Goal: Information Seeking & Learning: Compare options

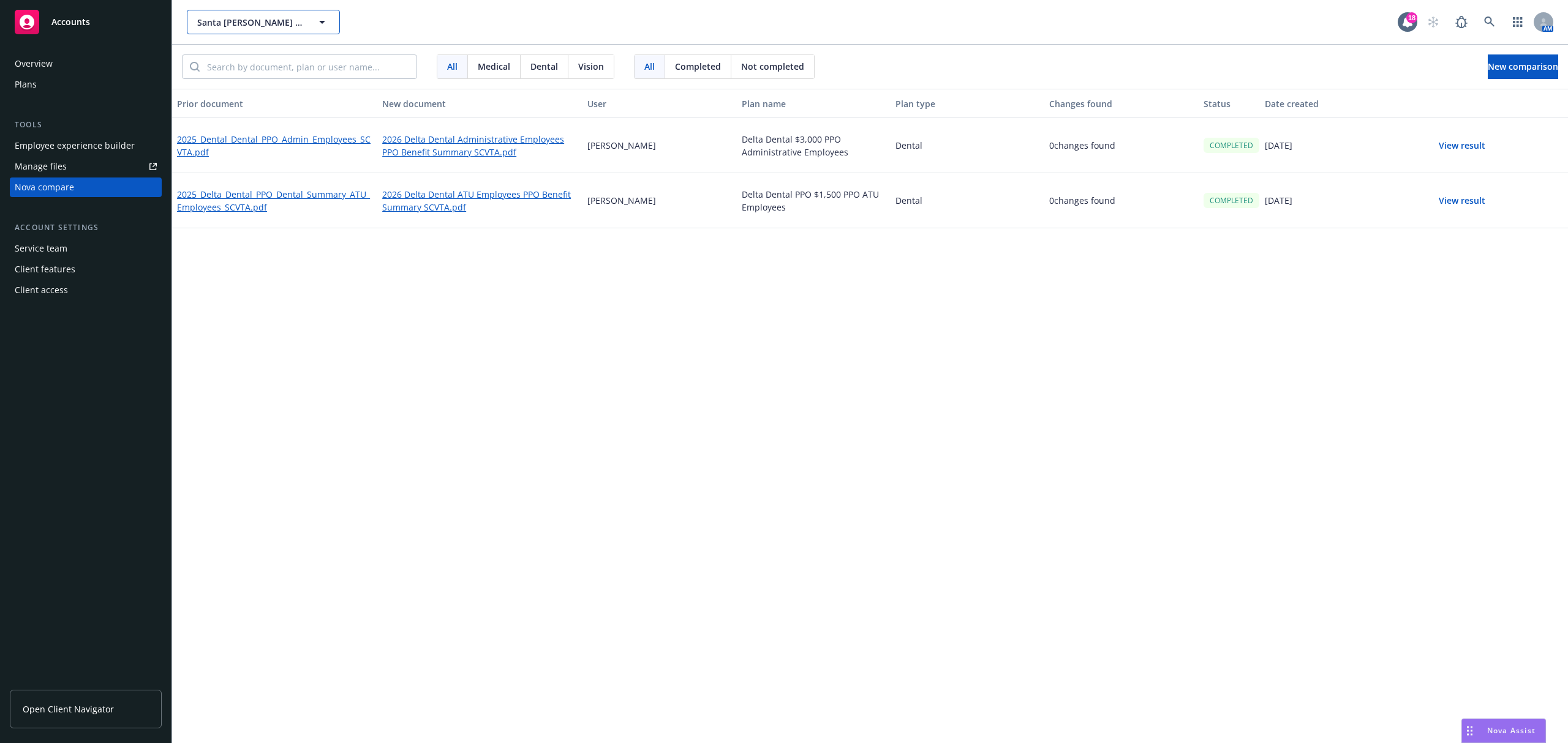
click at [299, 24] on span "Santa [PERSON_NAME] Valley Transportation Authority" at bounding box center [250, 22] width 106 height 13
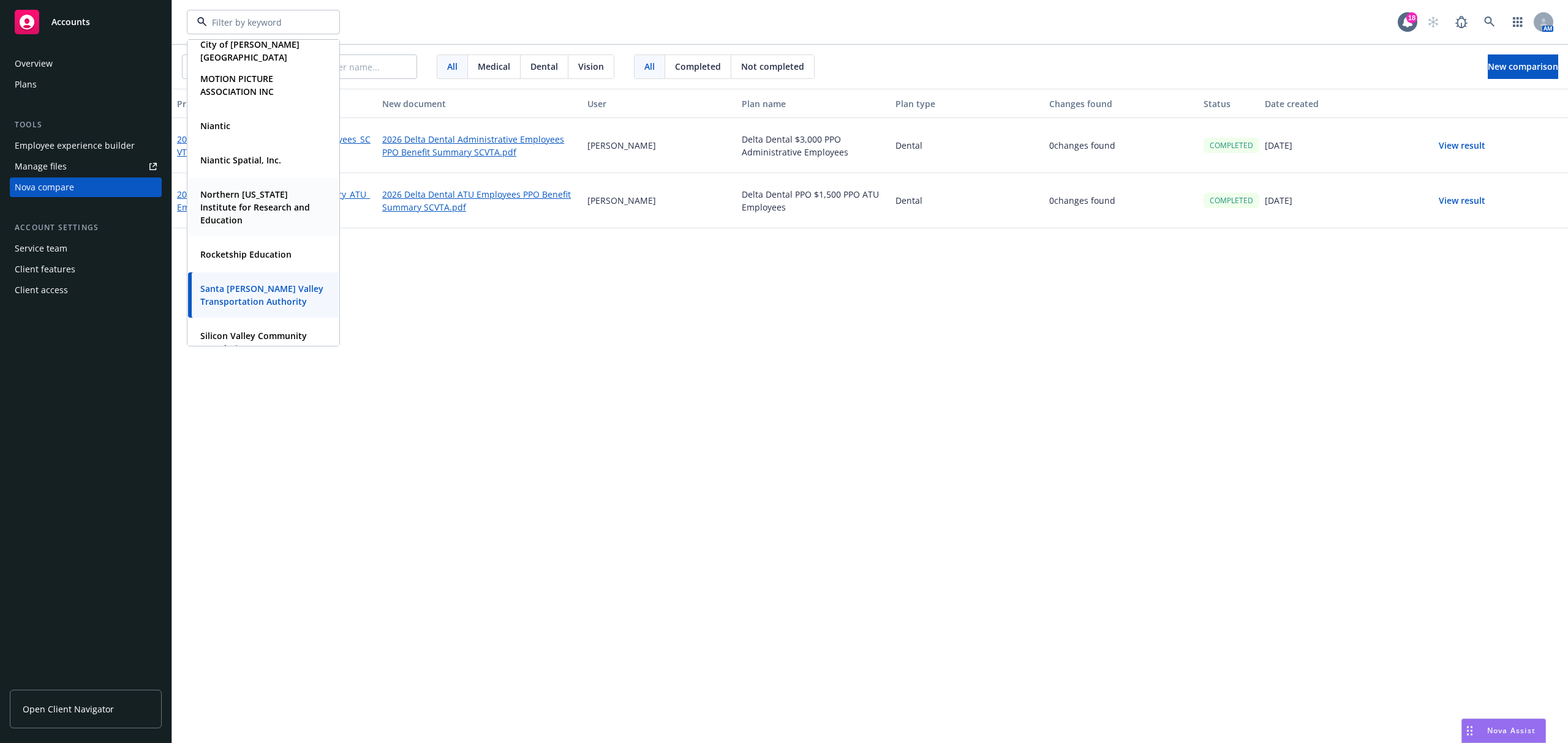
scroll to position [245, 0]
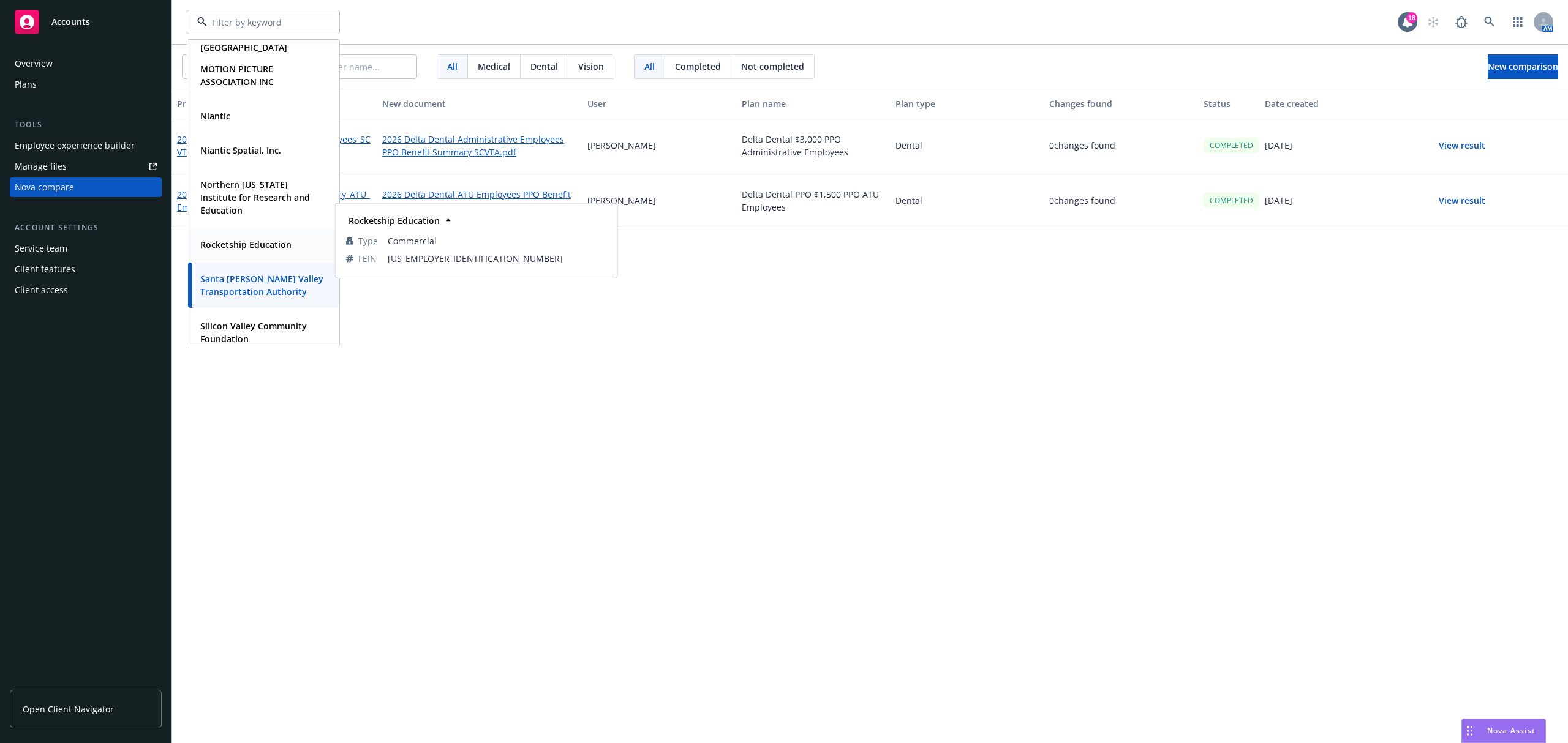
click at [250, 238] on div "Rocketship Education" at bounding box center [244, 244] width 98 height 18
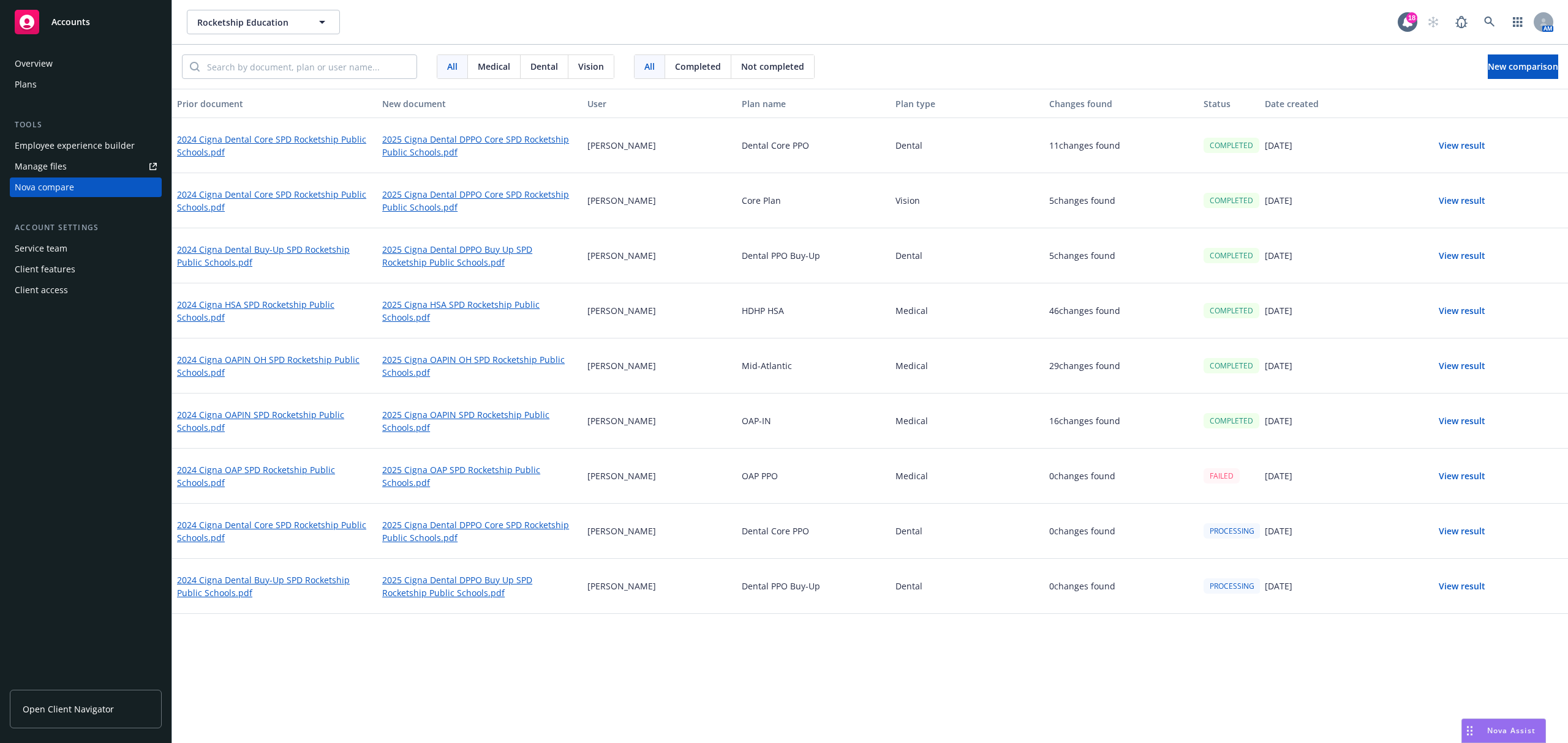
click at [56, 86] on div "Plans" at bounding box center [86, 84] width 142 height 20
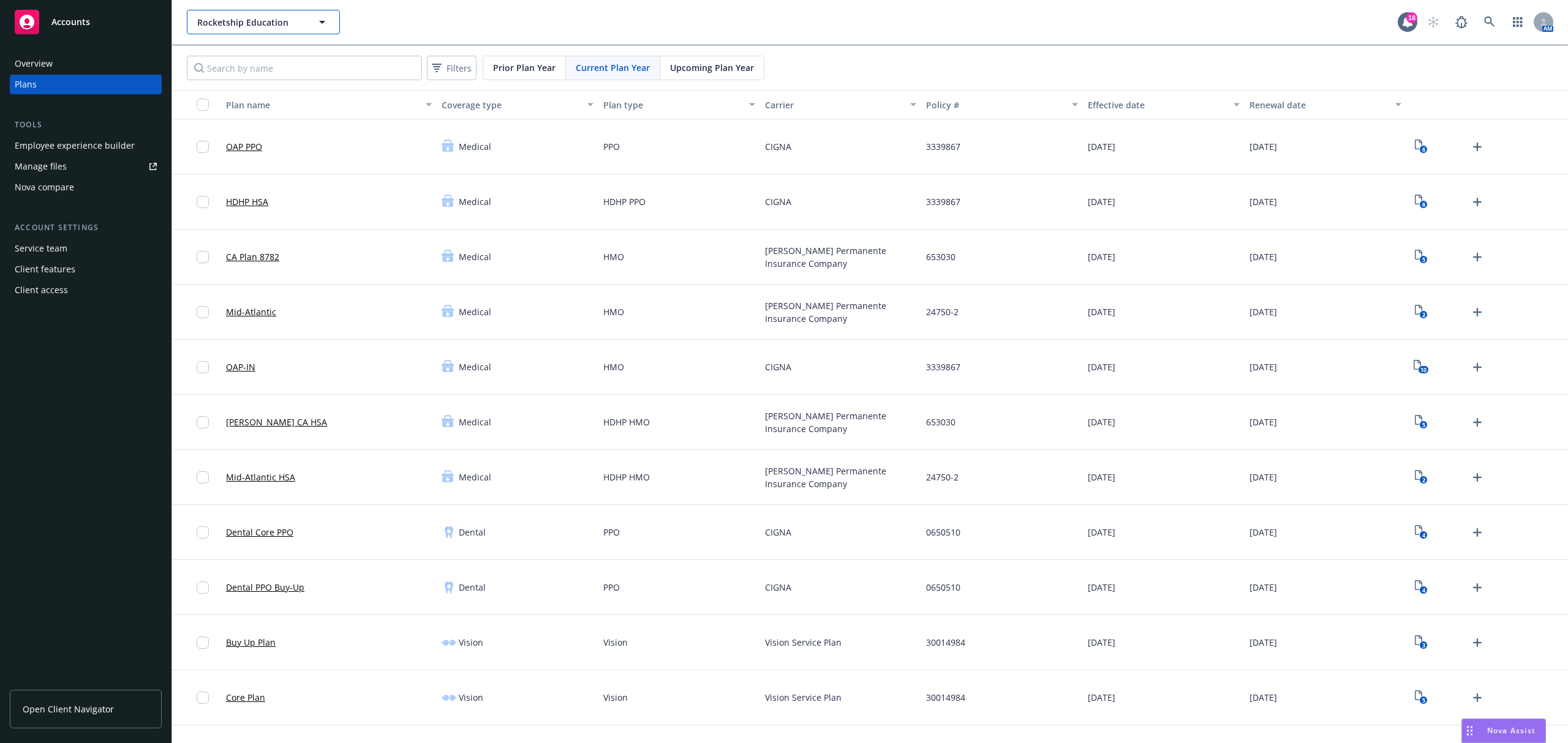
click at [270, 15] on button "Rocketship Education" at bounding box center [263, 21] width 153 height 24
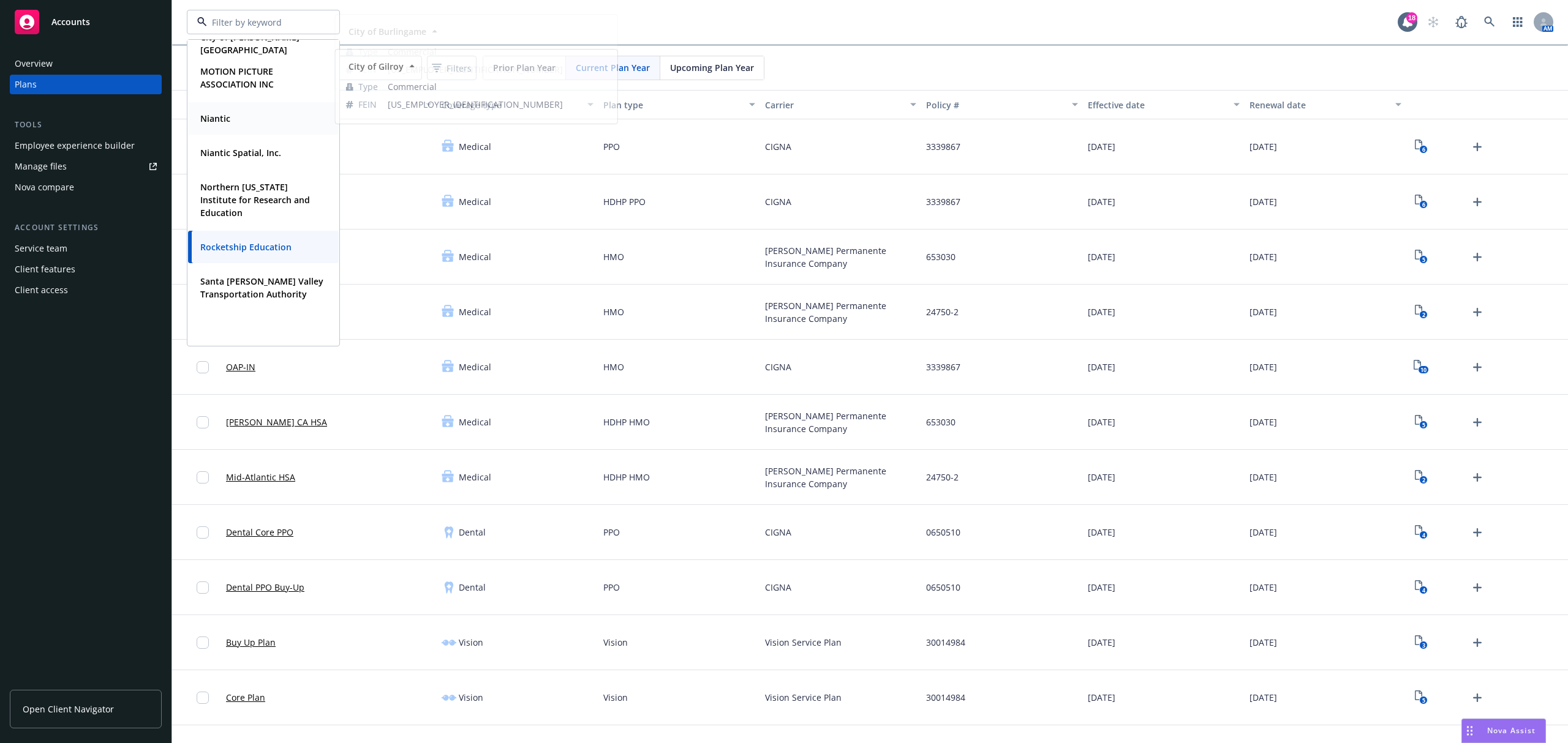
scroll to position [245, 0]
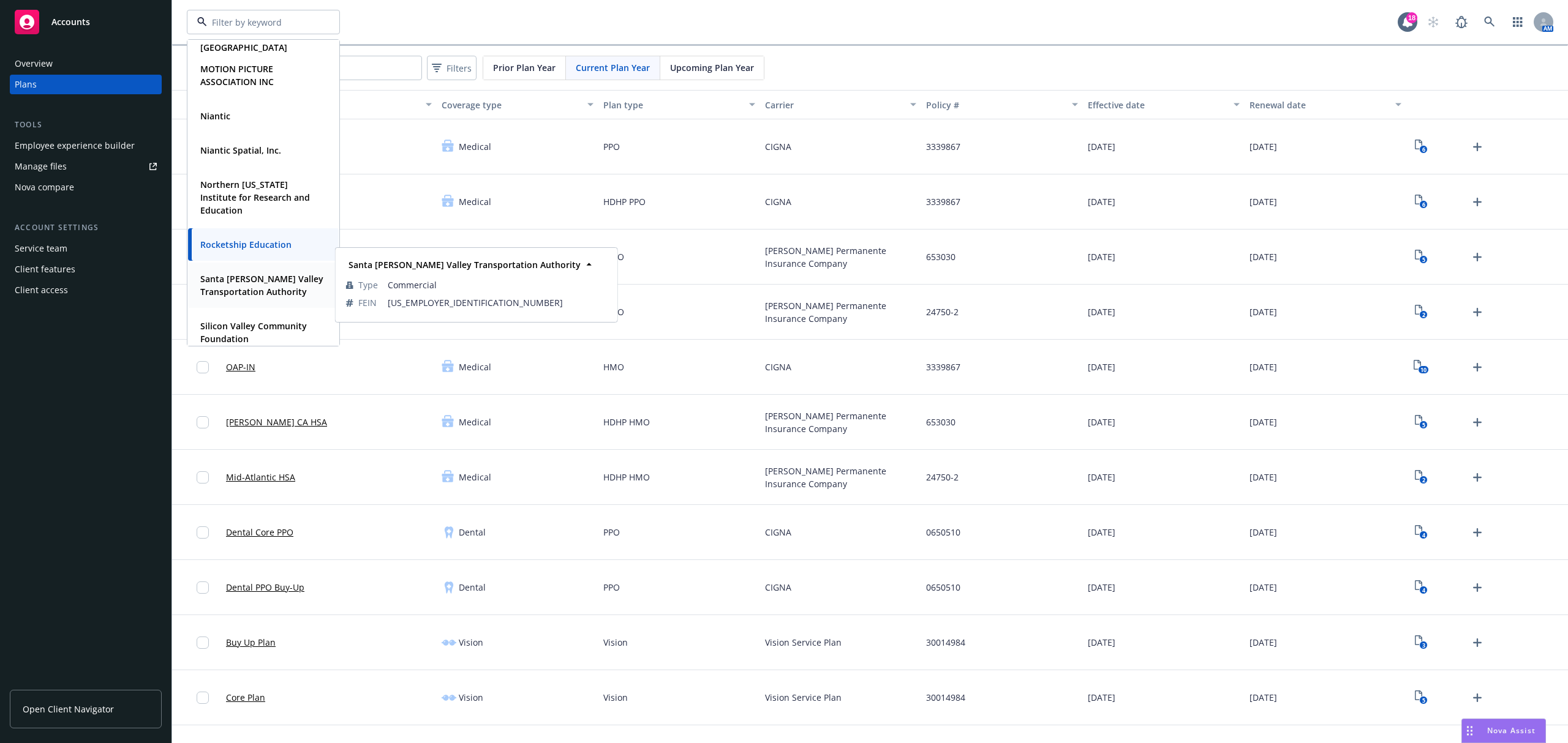
click at [256, 292] on strong "Santa [PERSON_NAME] Valley Transportation Authority" at bounding box center [262, 285] width 123 height 24
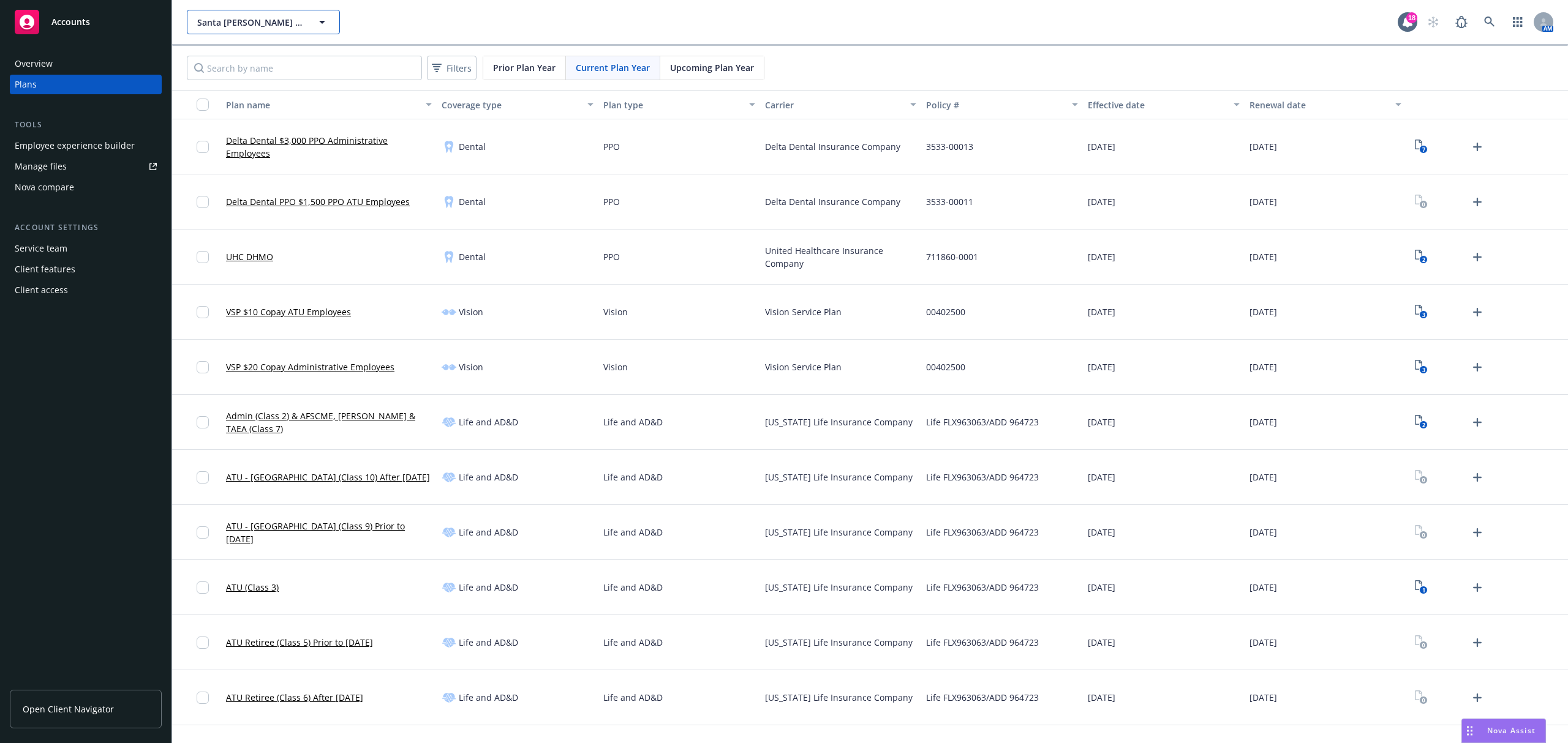
click at [234, 30] on button "Santa [PERSON_NAME] Valley Transportation Authority" at bounding box center [263, 21] width 153 height 24
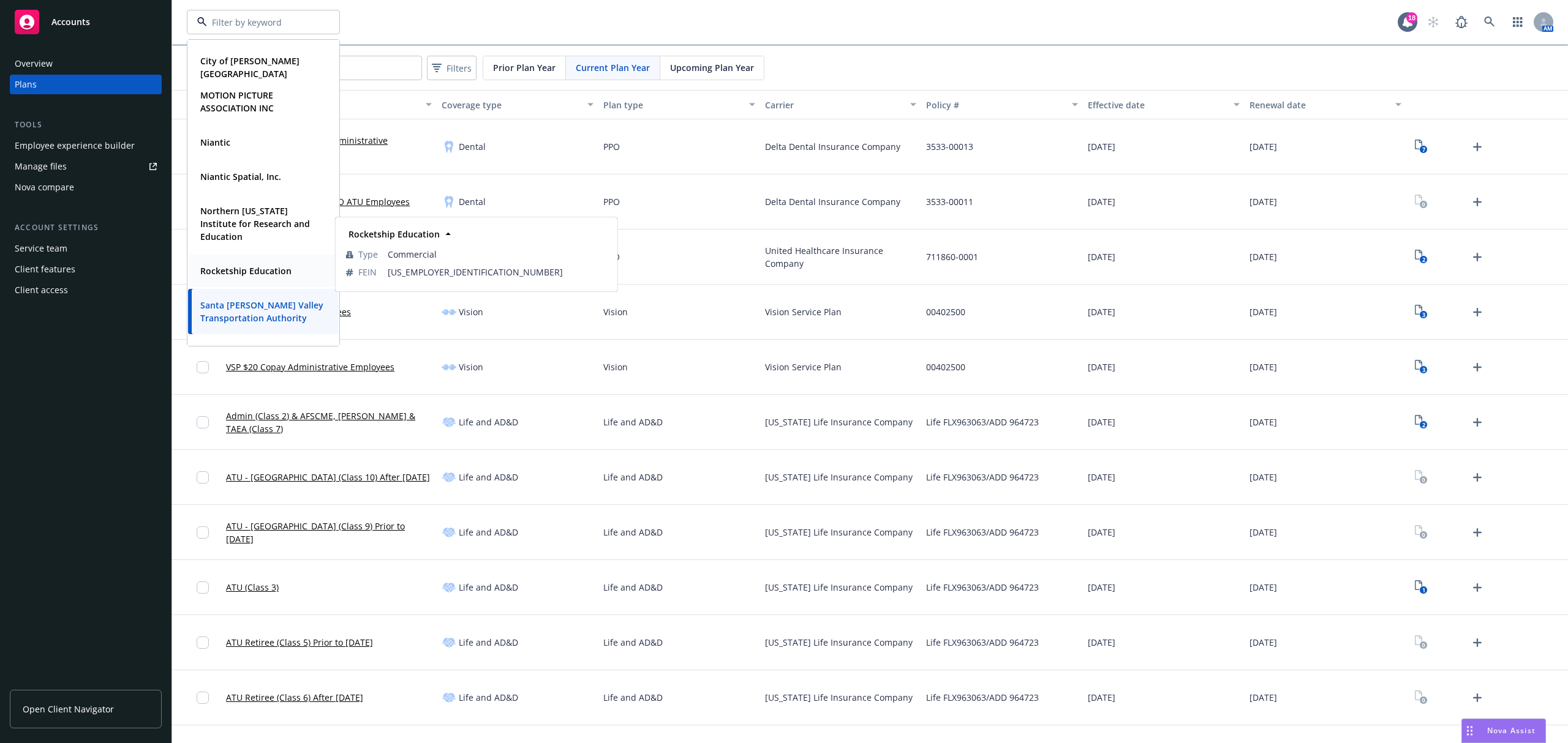
scroll to position [245, 0]
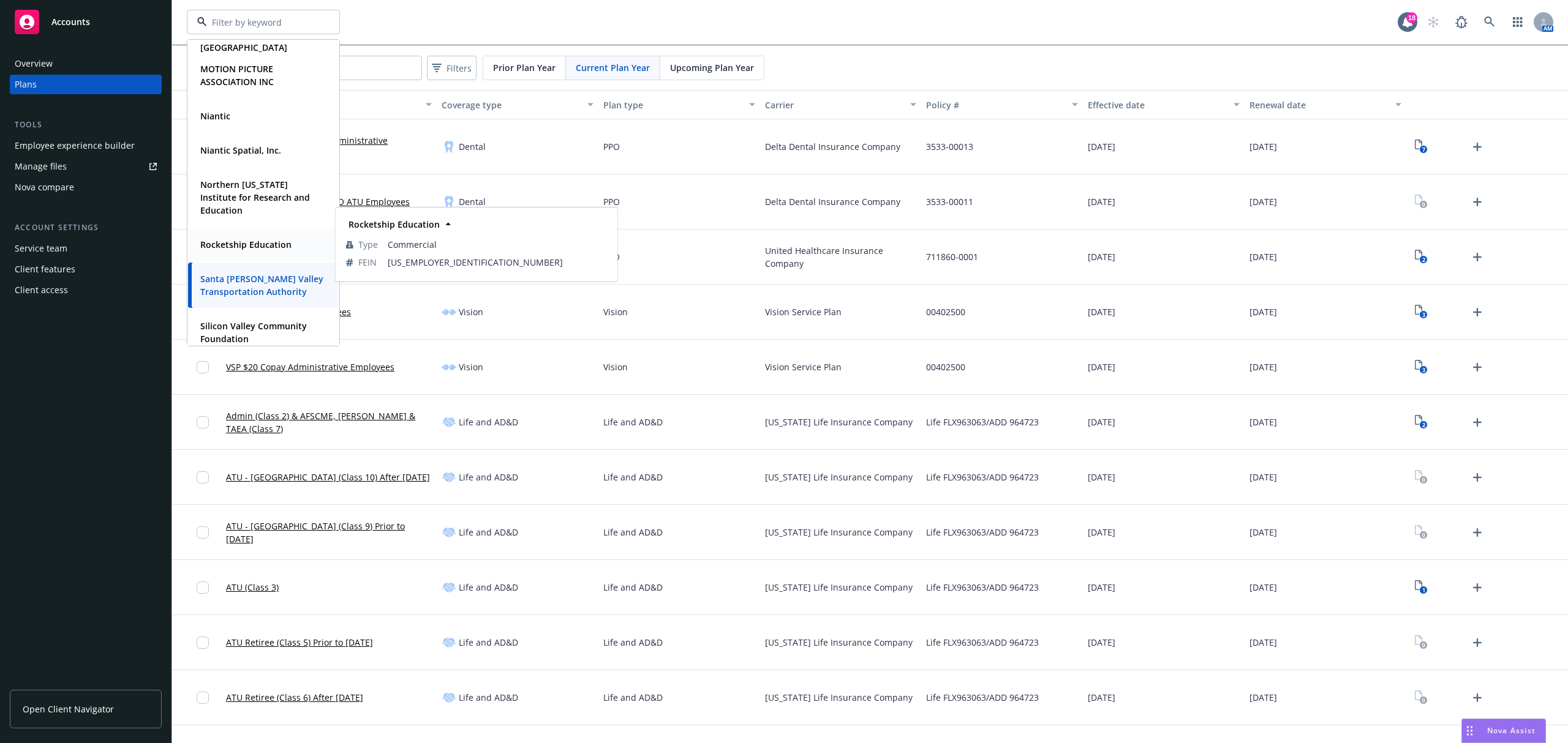
click at [272, 253] on div "Rocketship Education Type Commercial FEIN [US_EMPLOYER_IDENTIFICATION_NUMBER]" at bounding box center [264, 244] width 151 height 32
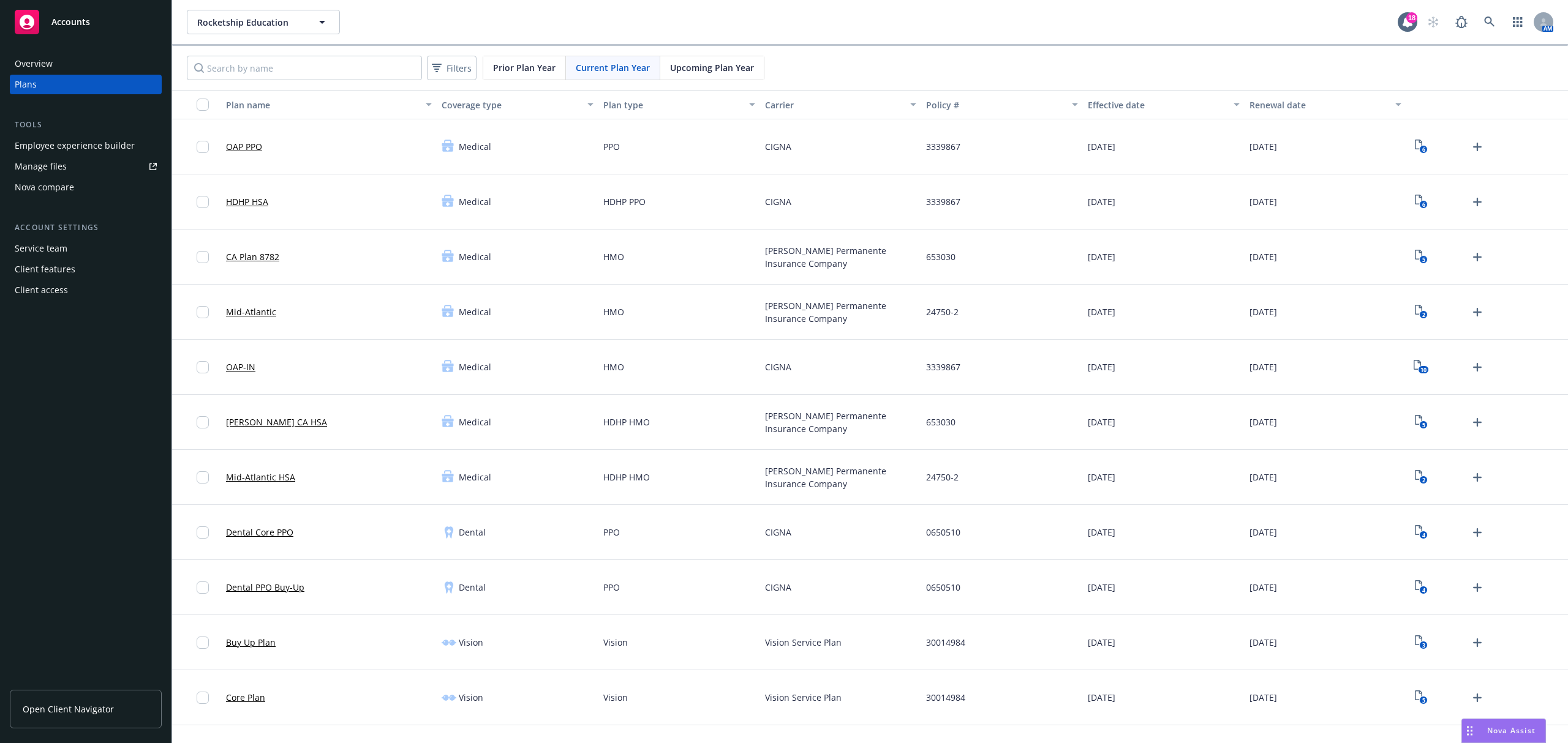
click at [71, 188] on div "Nova compare" at bounding box center [44, 187] width 59 height 20
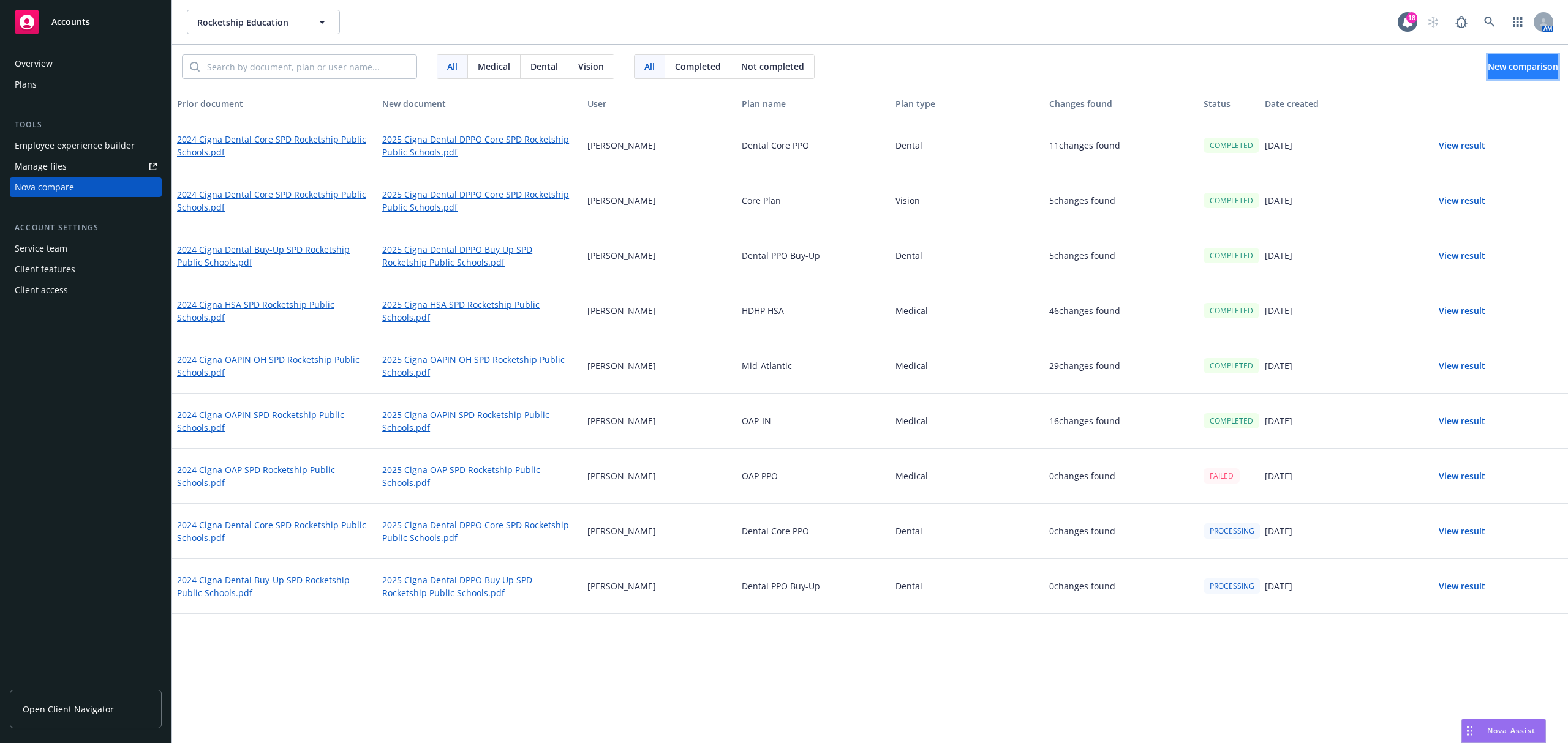
click at [1534, 61] on span "New comparison" at bounding box center [1523, 66] width 70 height 12
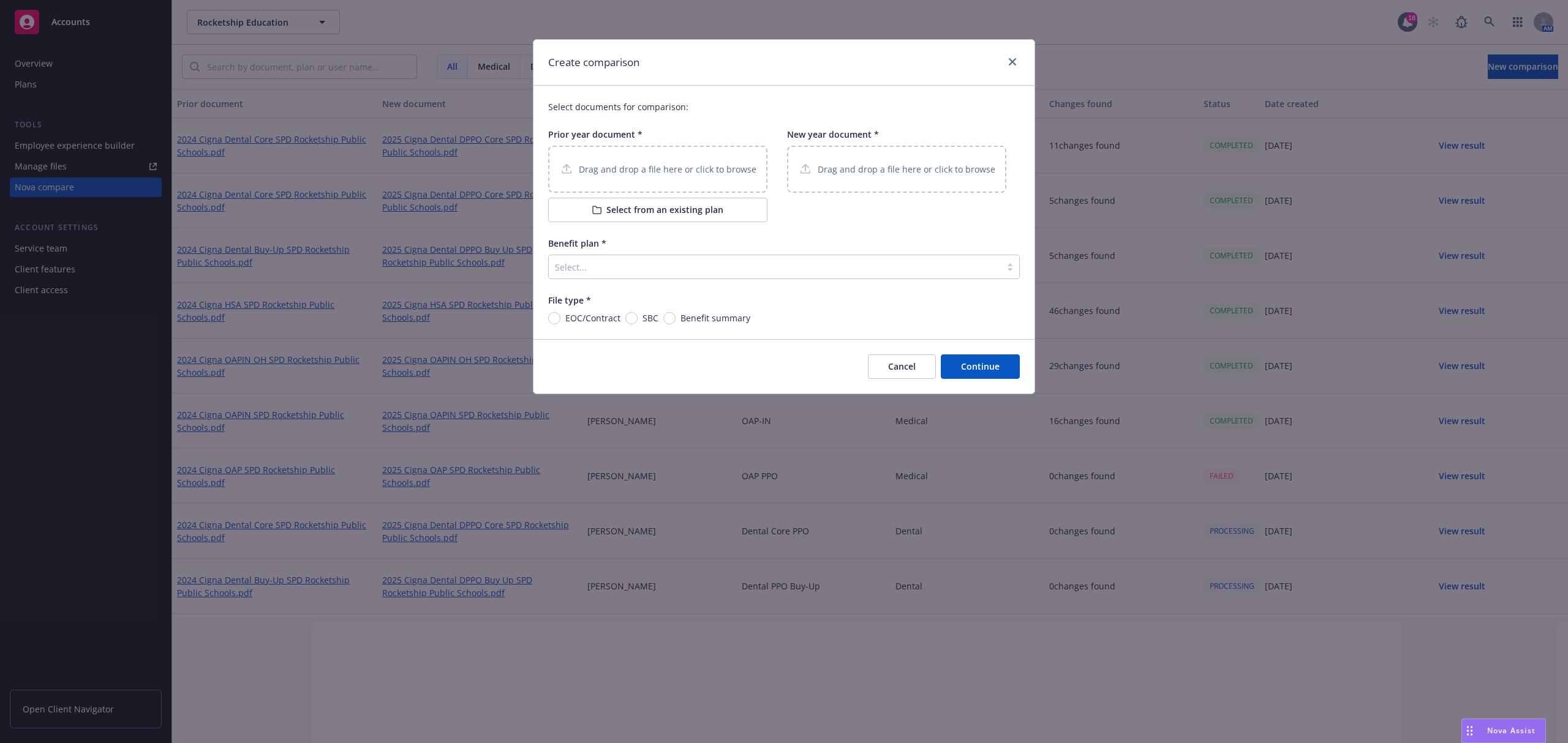
click at [672, 210] on button "Select from an existing plan" at bounding box center [658, 210] width 219 height 24
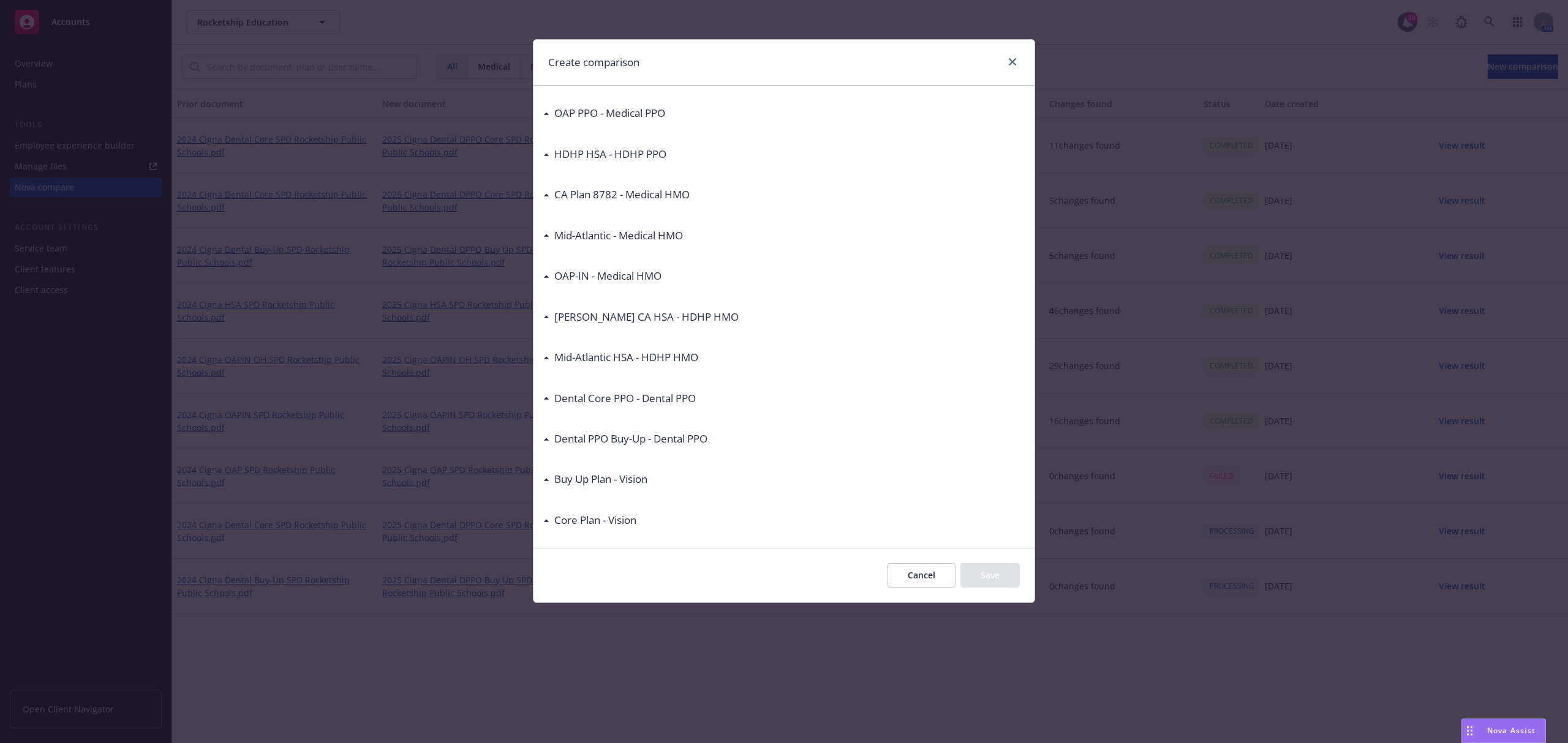
click at [917, 586] on button "Cancel" at bounding box center [921, 575] width 68 height 24
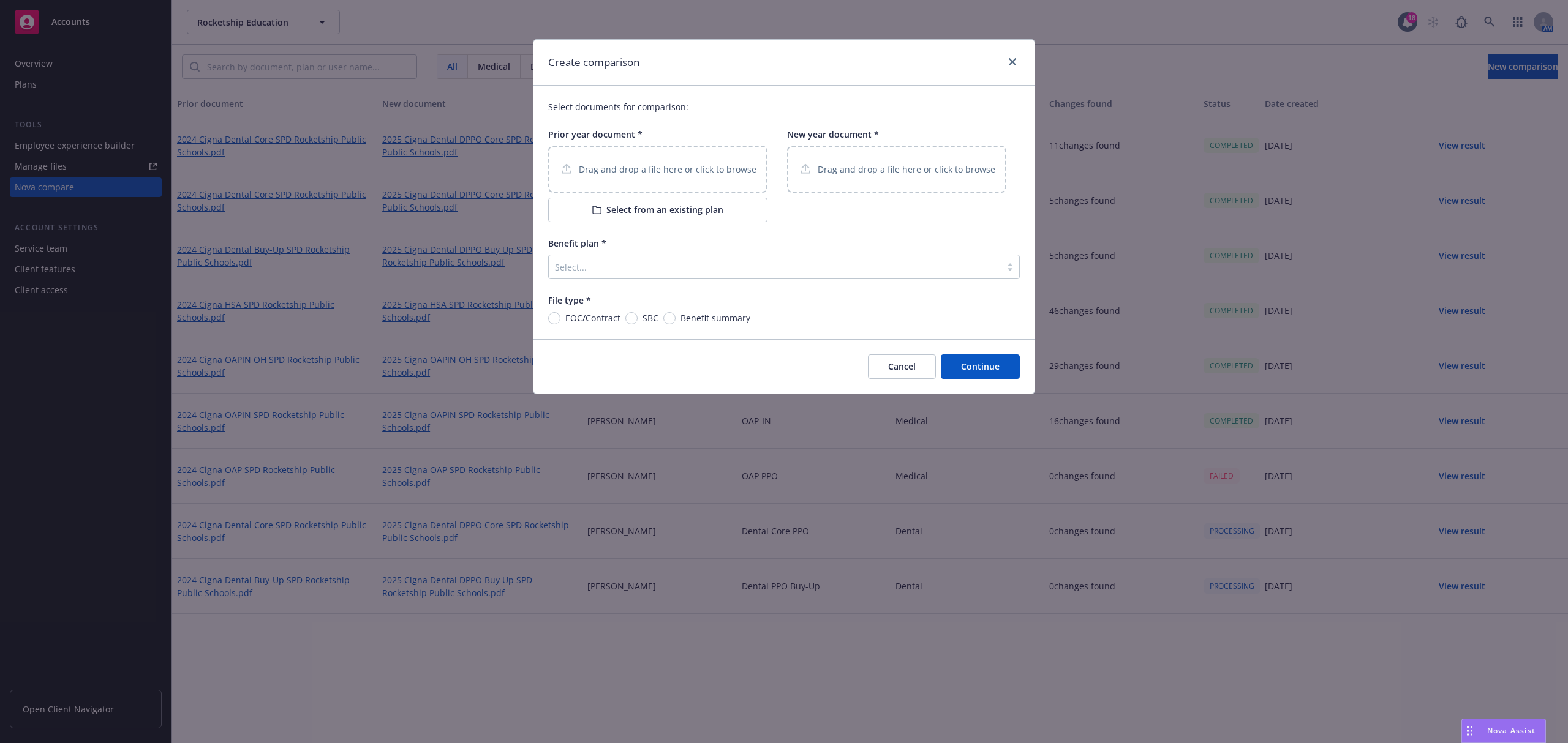
click at [650, 214] on button "Select from an existing plan" at bounding box center [658, 210] width 219 height 24
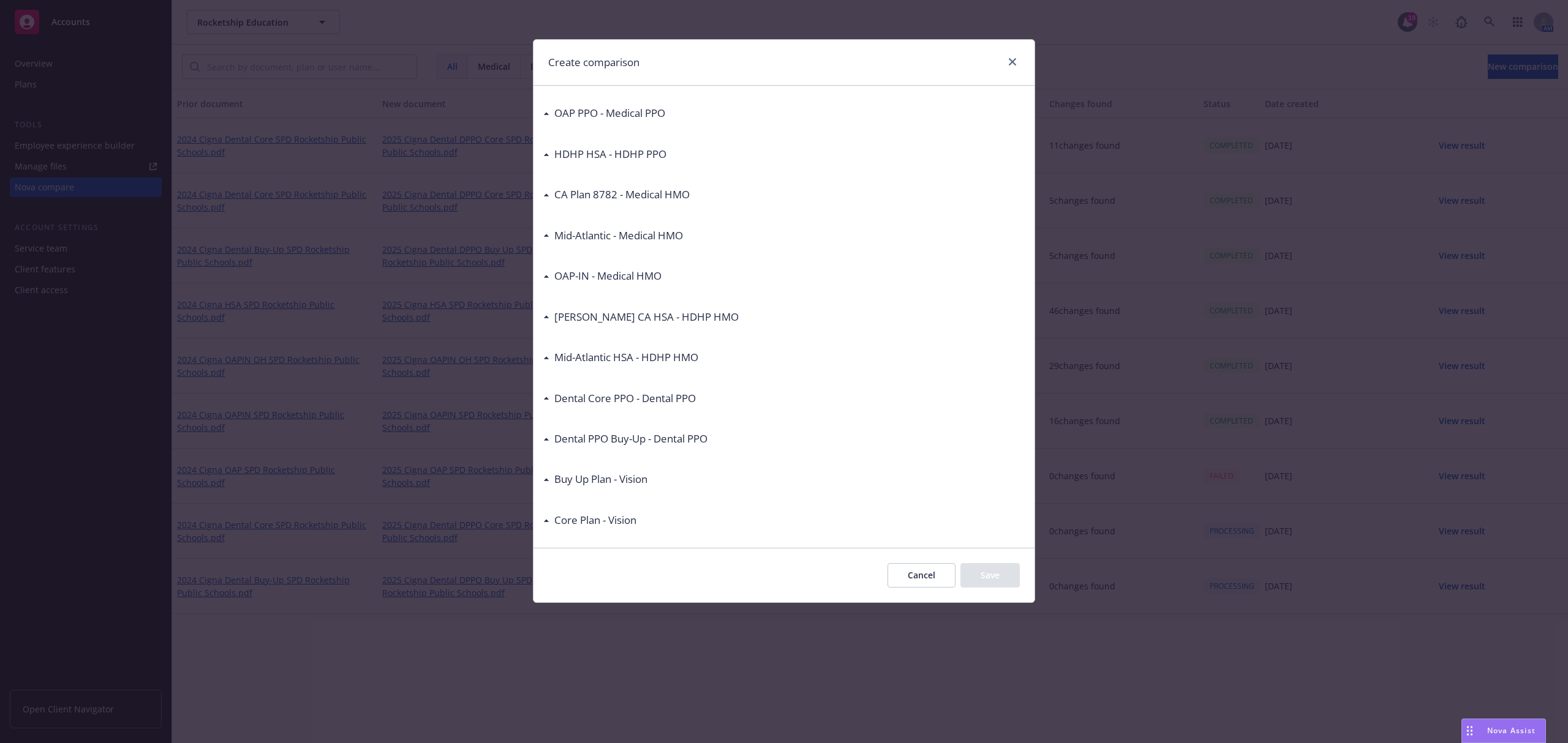
click at [924, 575] on button "Cancel" at bounding box center [921, 575] width 68 height 24
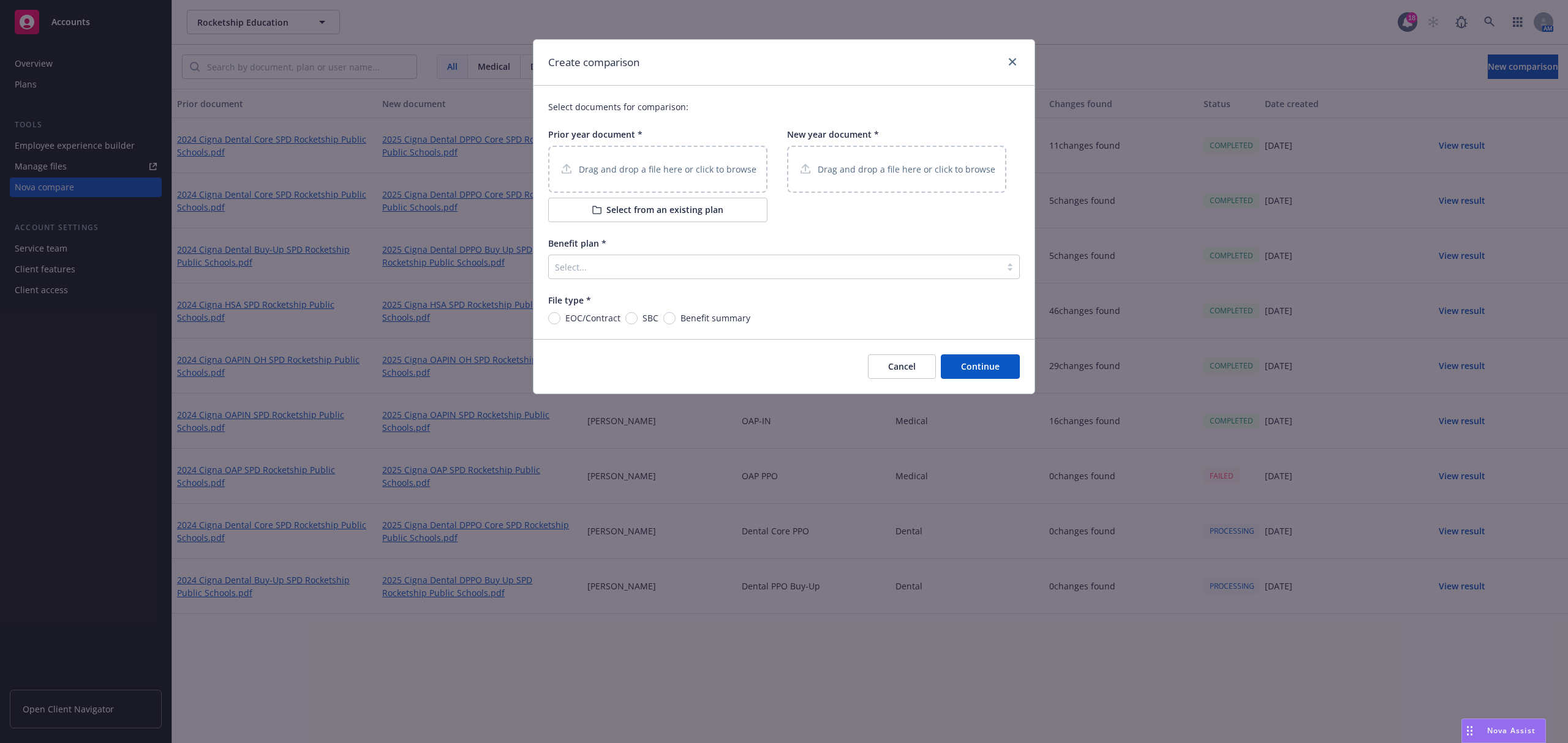
click at [638, 169] on p "Drag and drop a file here or click to browse" at bounding box center [667, 169] width 177 height 13
click at [880, 170] on p "Drag and drop a file here or click to browse" at bounding box center [907, 169] width 177 height 13
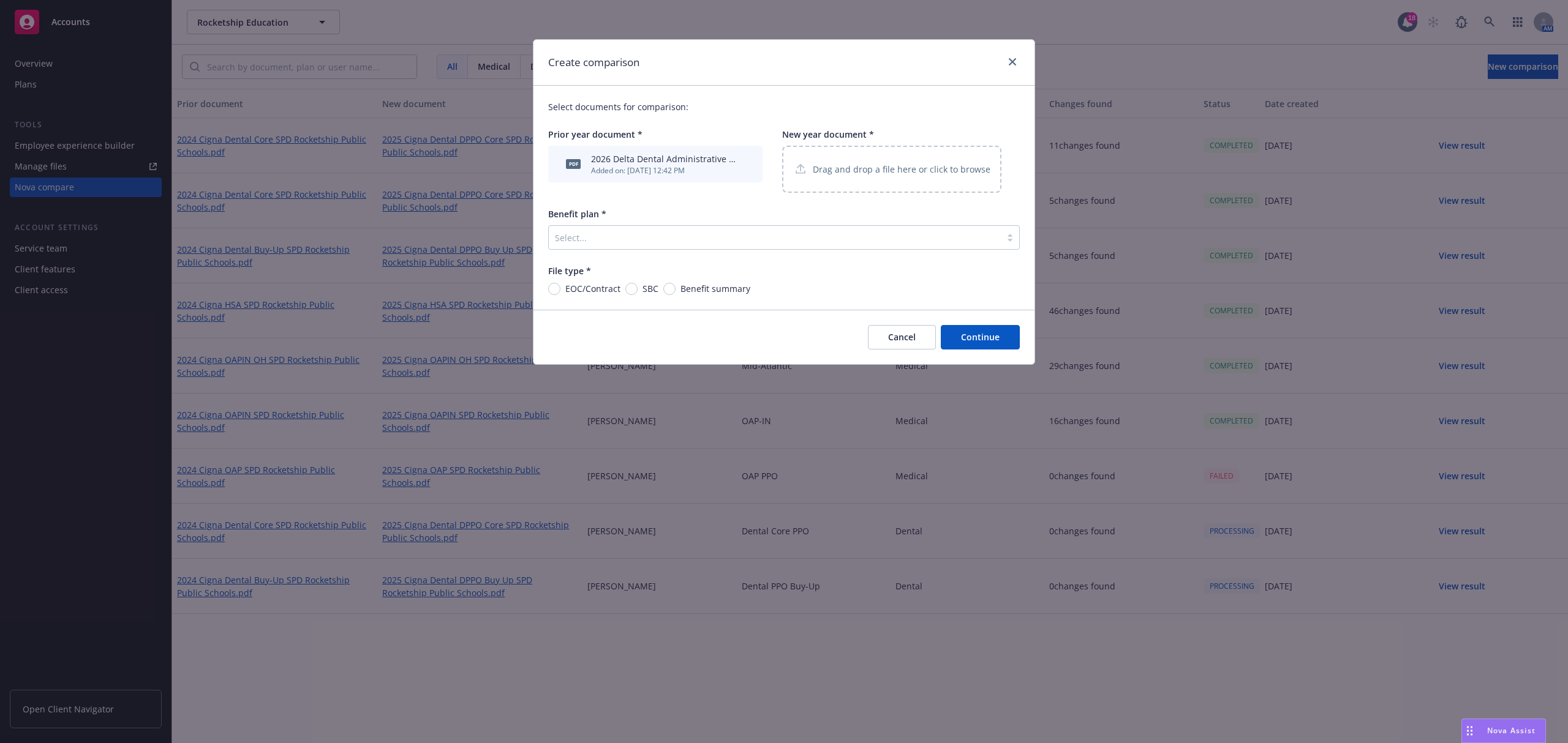
click at [902, 343] on button "Cancel" at bounding box center [902, 337] width 68 height 24
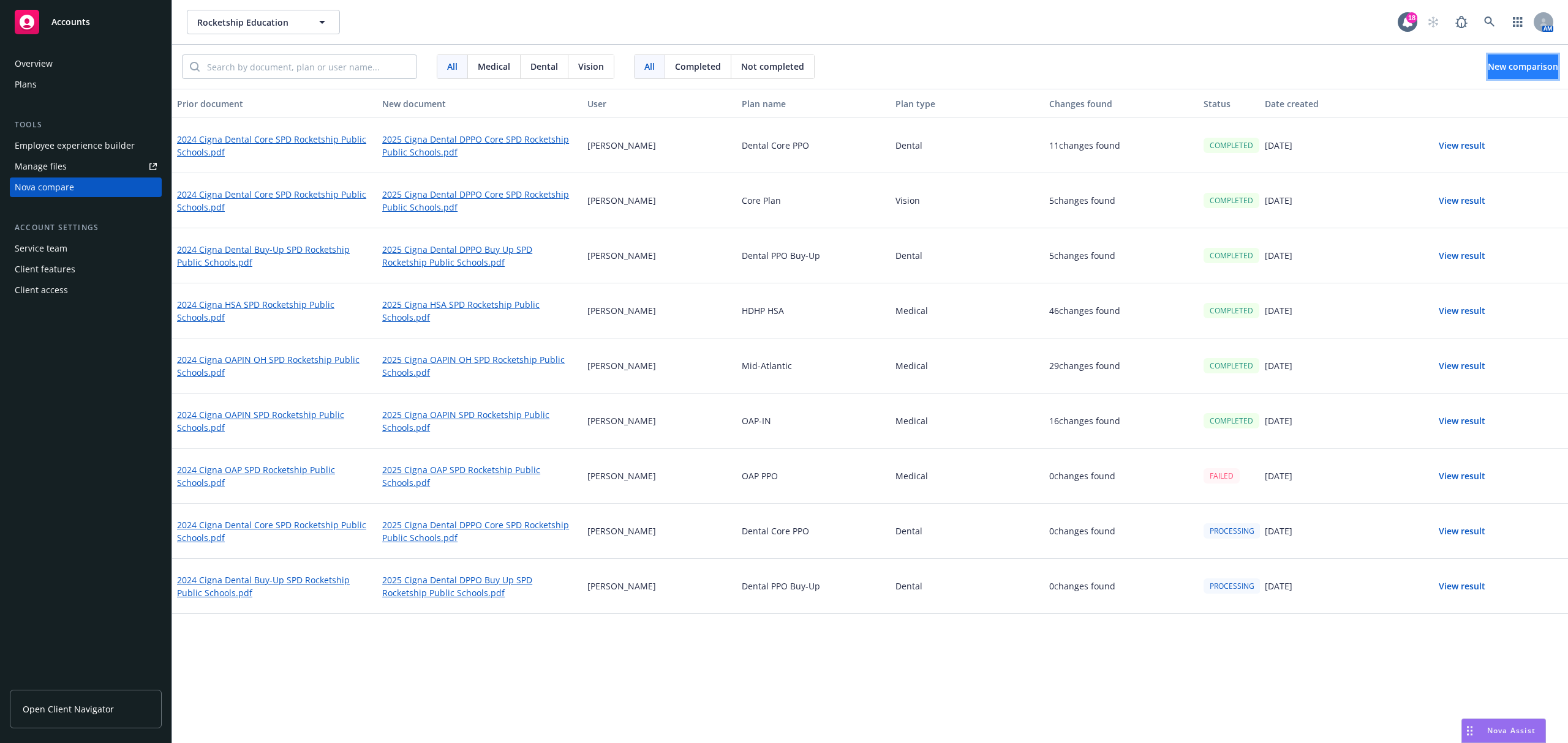
click at [1554, 63] on button "New comparison" at bounding box center [1523, 66] width 70 height 24
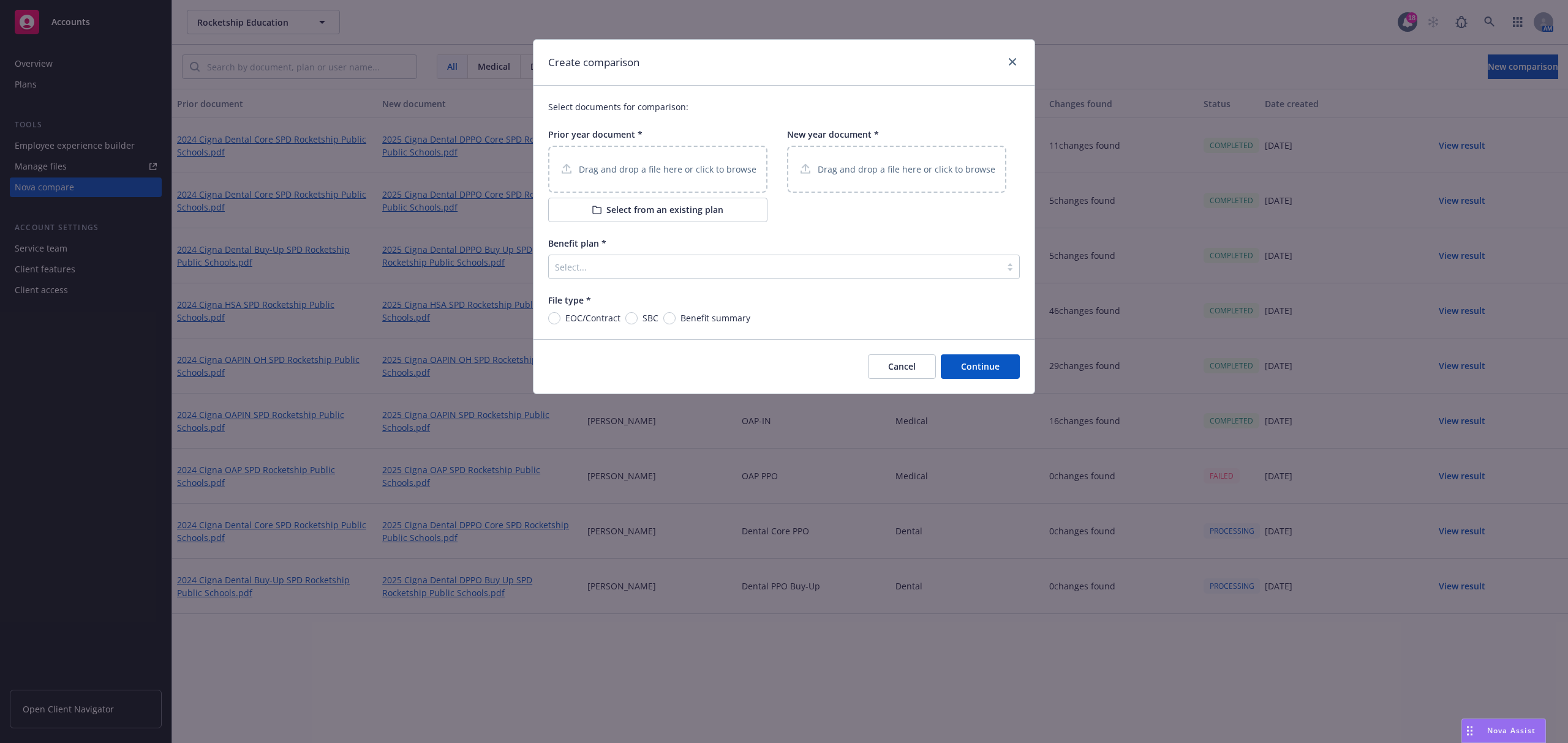
click at [687, 177] on div "Drag and drop a file here or click to browse" at bounding box center [658, 169] width 197 height 16
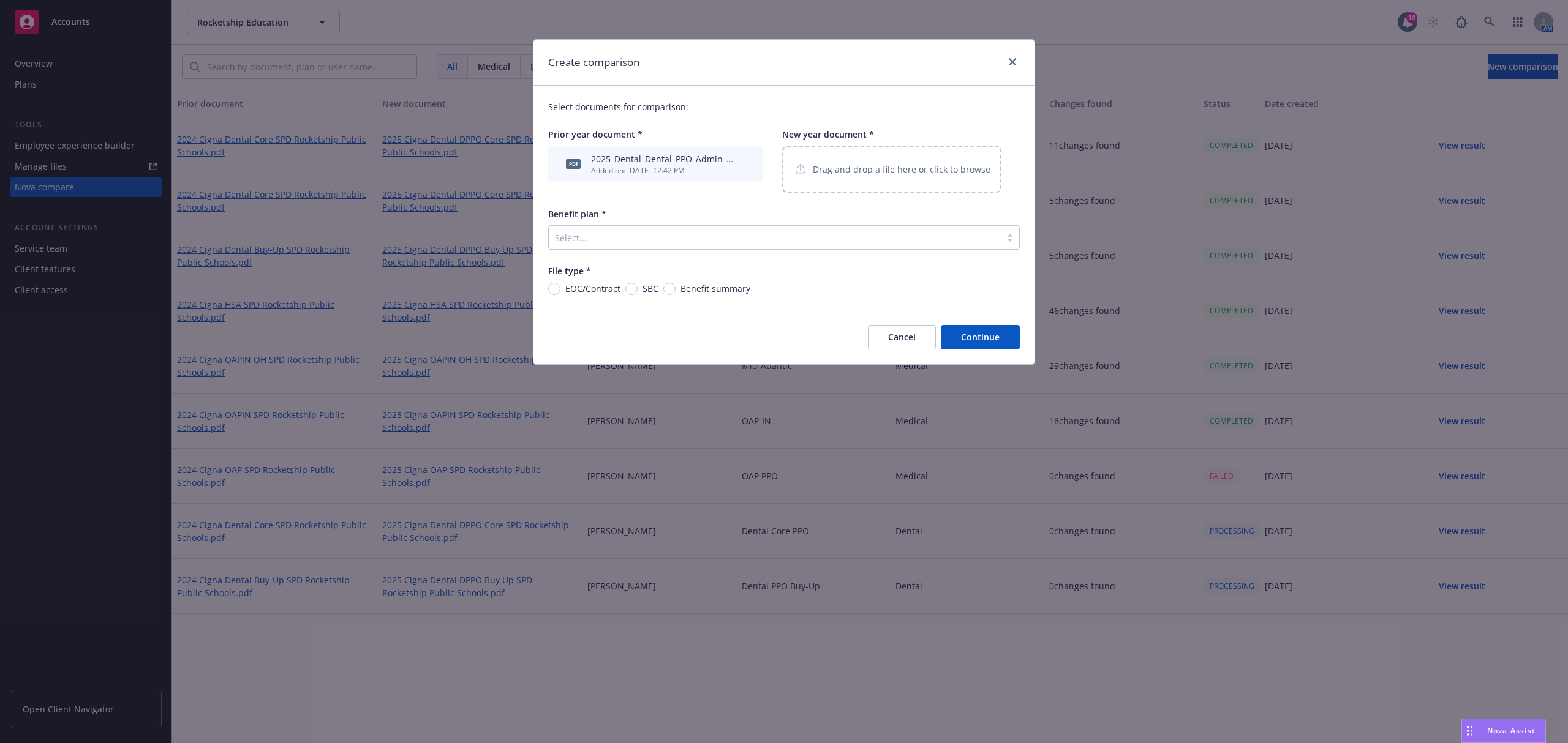
click at [878, 170] on p "Drag and drop a file here or click to browse" at bounding box center [901, 169] width 177 height 13
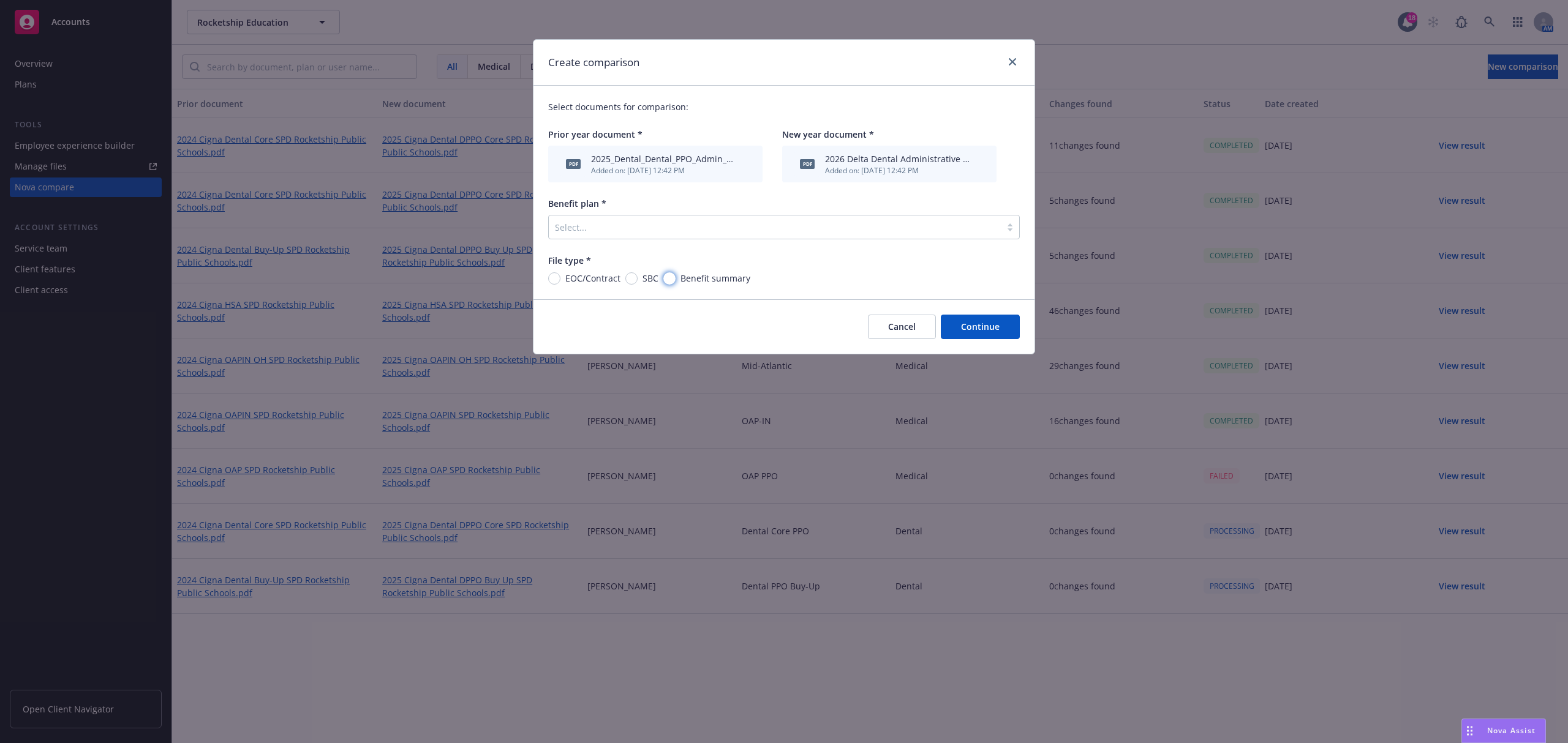
click at [672, 279] on input "Benefit summary" at bounding box center [669, 278] width 13 height 13
radio input "true"
click at [667, 224] on div at bounding box center [774, 227] width 440 height 15
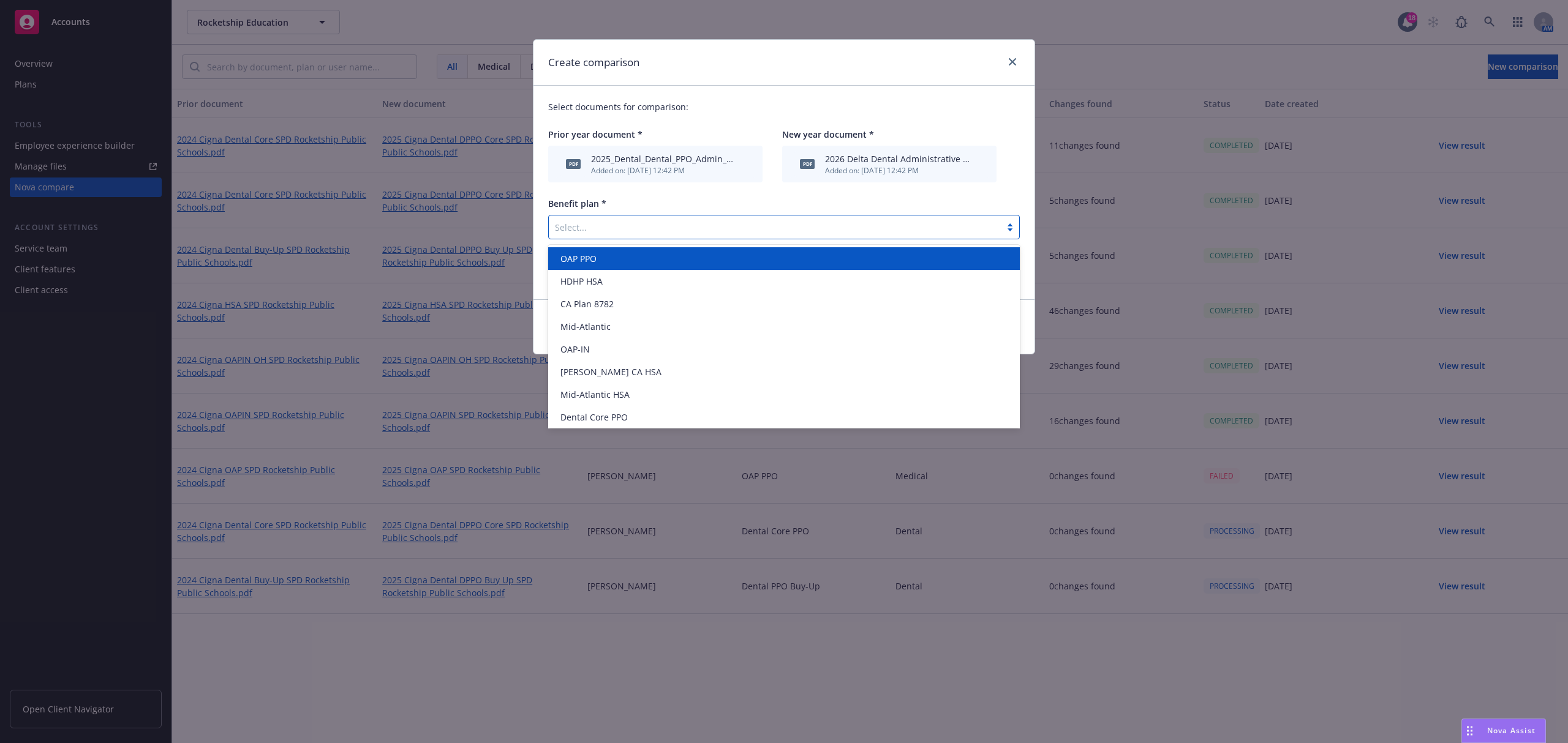
click at [1011, 69] on div at bounding box center [1010, 63] width 20 height 16
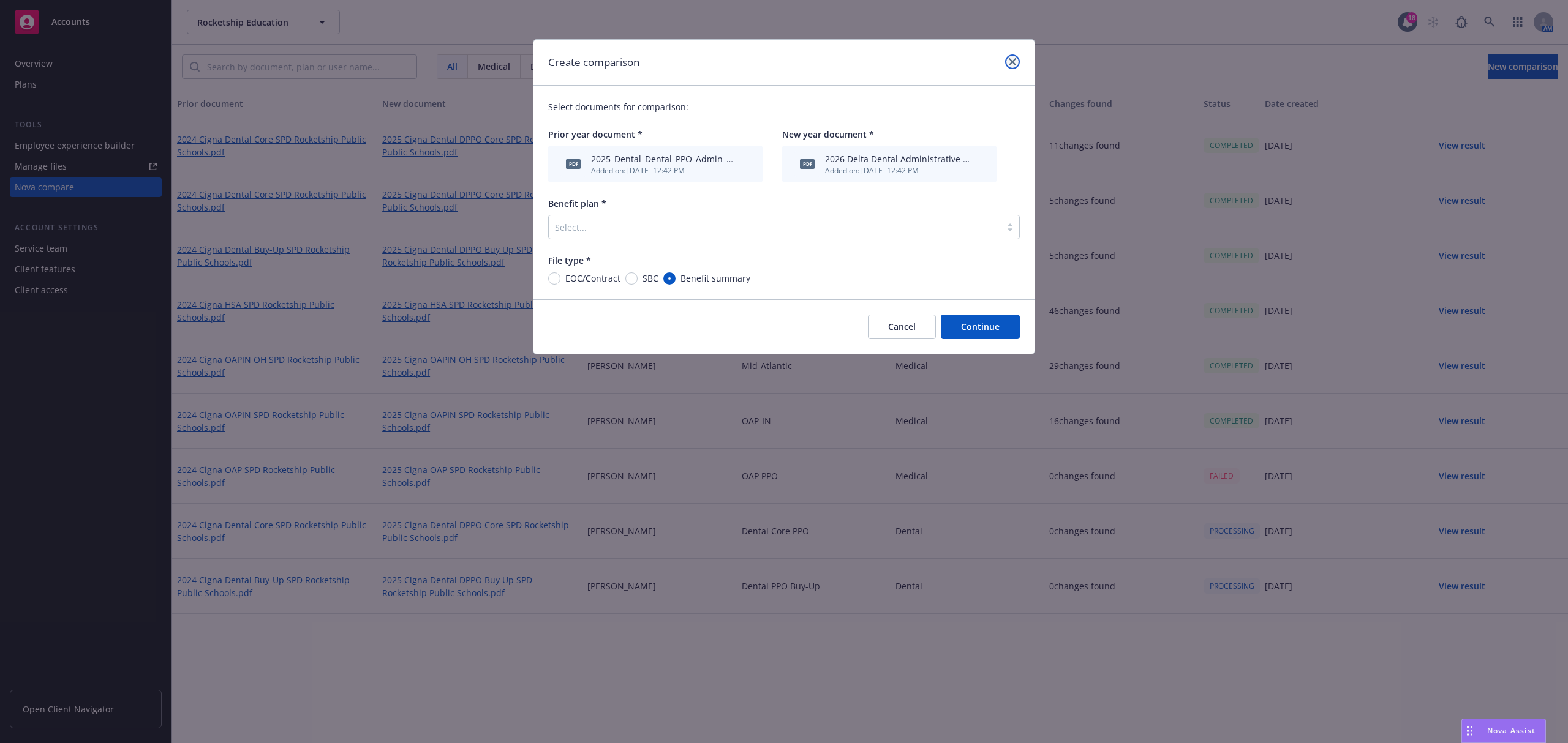
click at [1012, 65] on icon "close" at bounding box center [1012, 62] width 7 height 7
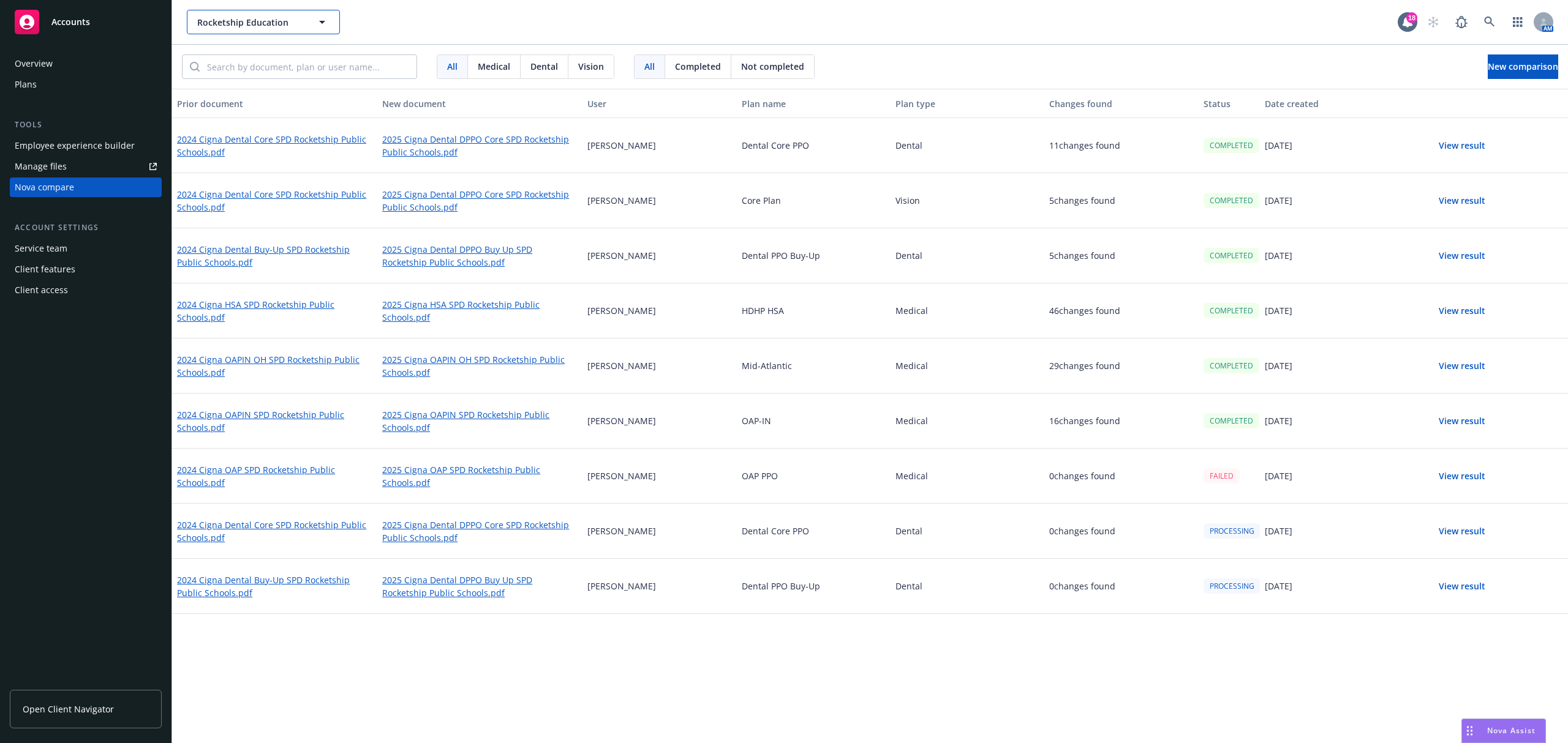
click at [306, 20] on button "Rocketship Education" at bounding box center [263, 21] width 153 height 24
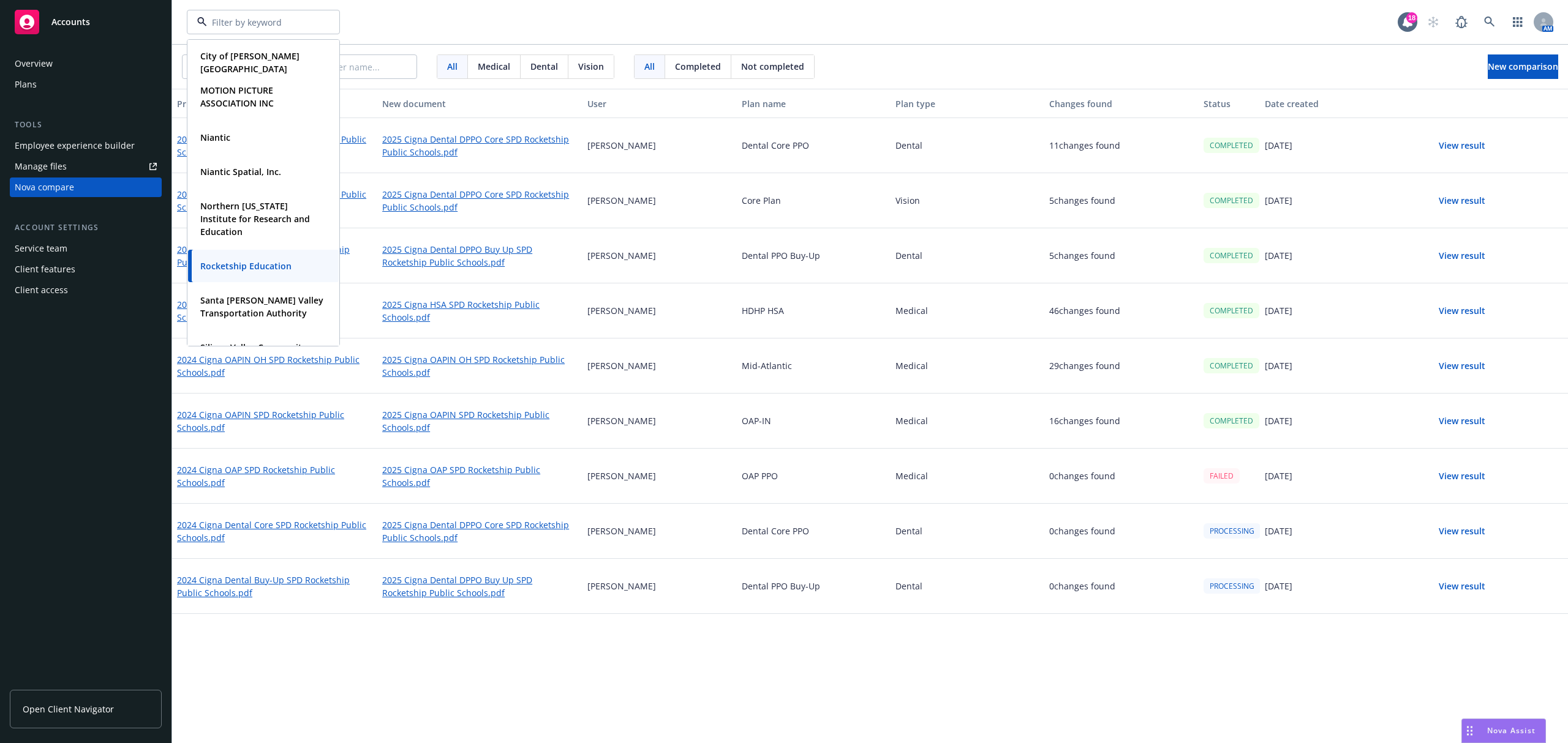
scroll to position [245, 0]
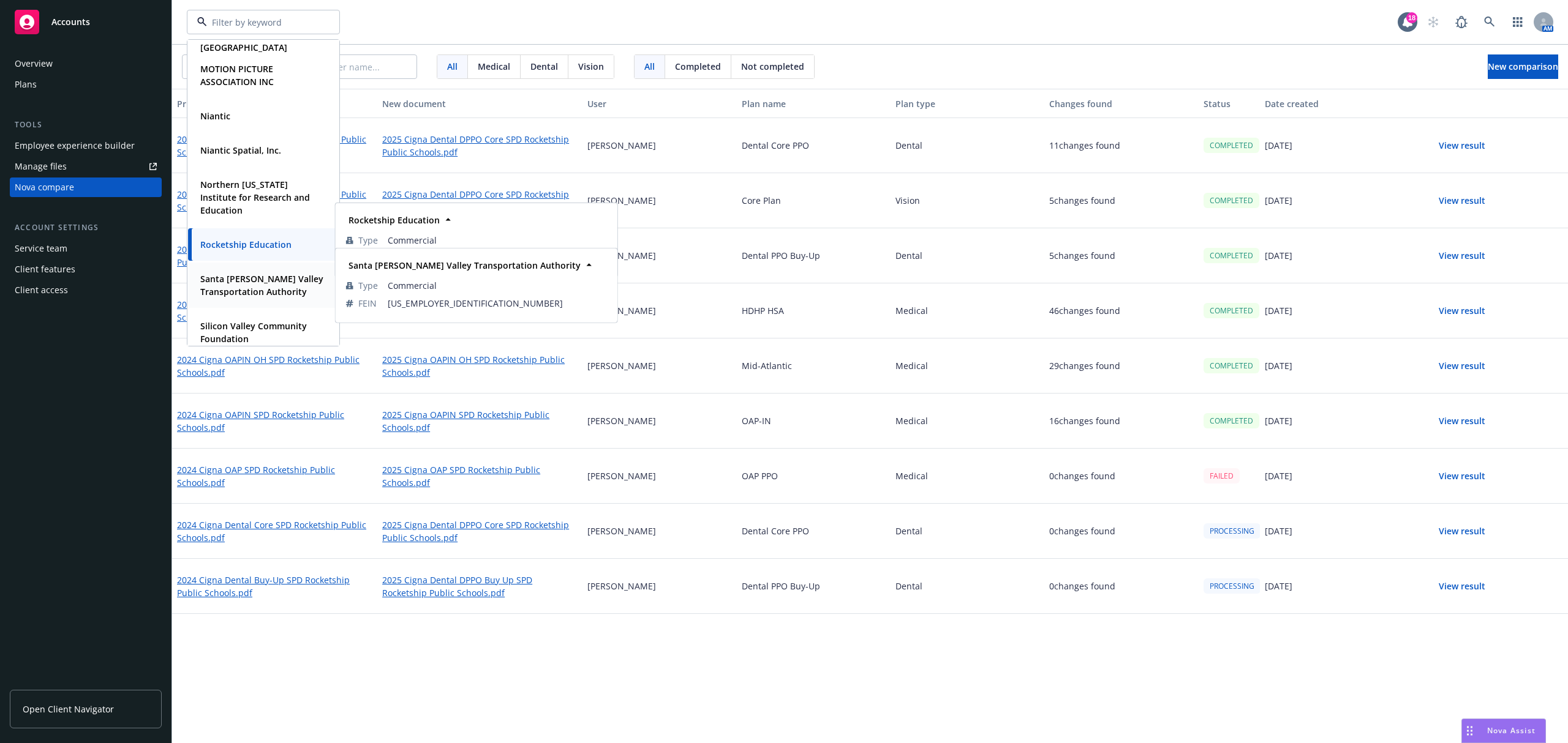
click at [257, 289] on strong "Santa [PERSON_NAME] Valley Transportation Authority" at bounding box center [262, 285] width 123 height 24
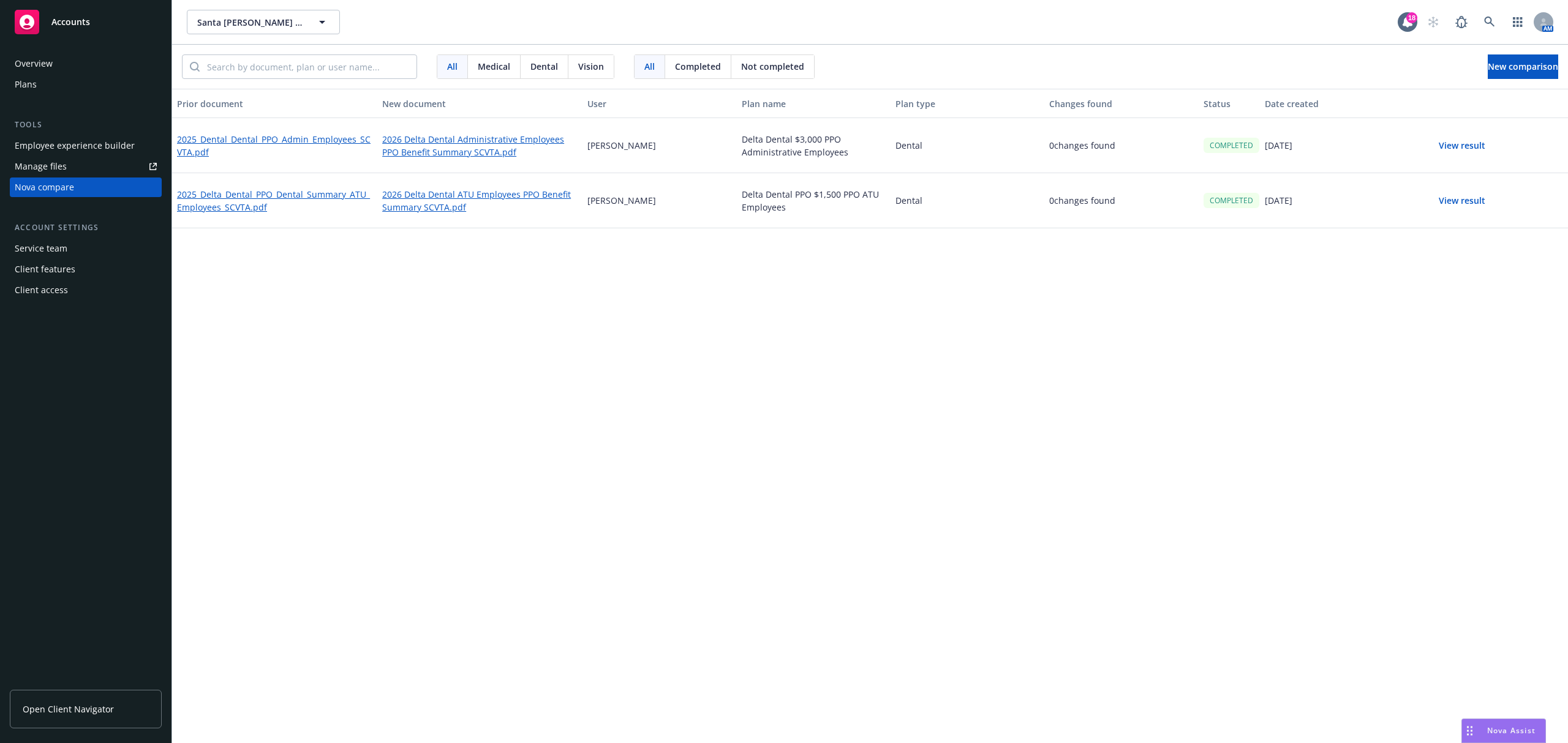
click at [1467, 52] on div "All Medical Dental Vision All Completed Not completed New comparison" at bounding box center [870, 67] width 1396 height 44
drag, startPoint x: 1503, startPoint y: 62, endPoint x: 1506, endPoint y: 47, distance: 15.3
click at [1506, 48] on div "All Medical Dental Vision All Completed Not completed New comparison" at bounding box center [870, 67] width 1396 height 44
click at [1510, 64] on span "New comparison" at bounding box center [1523, 66] width 70 height 12
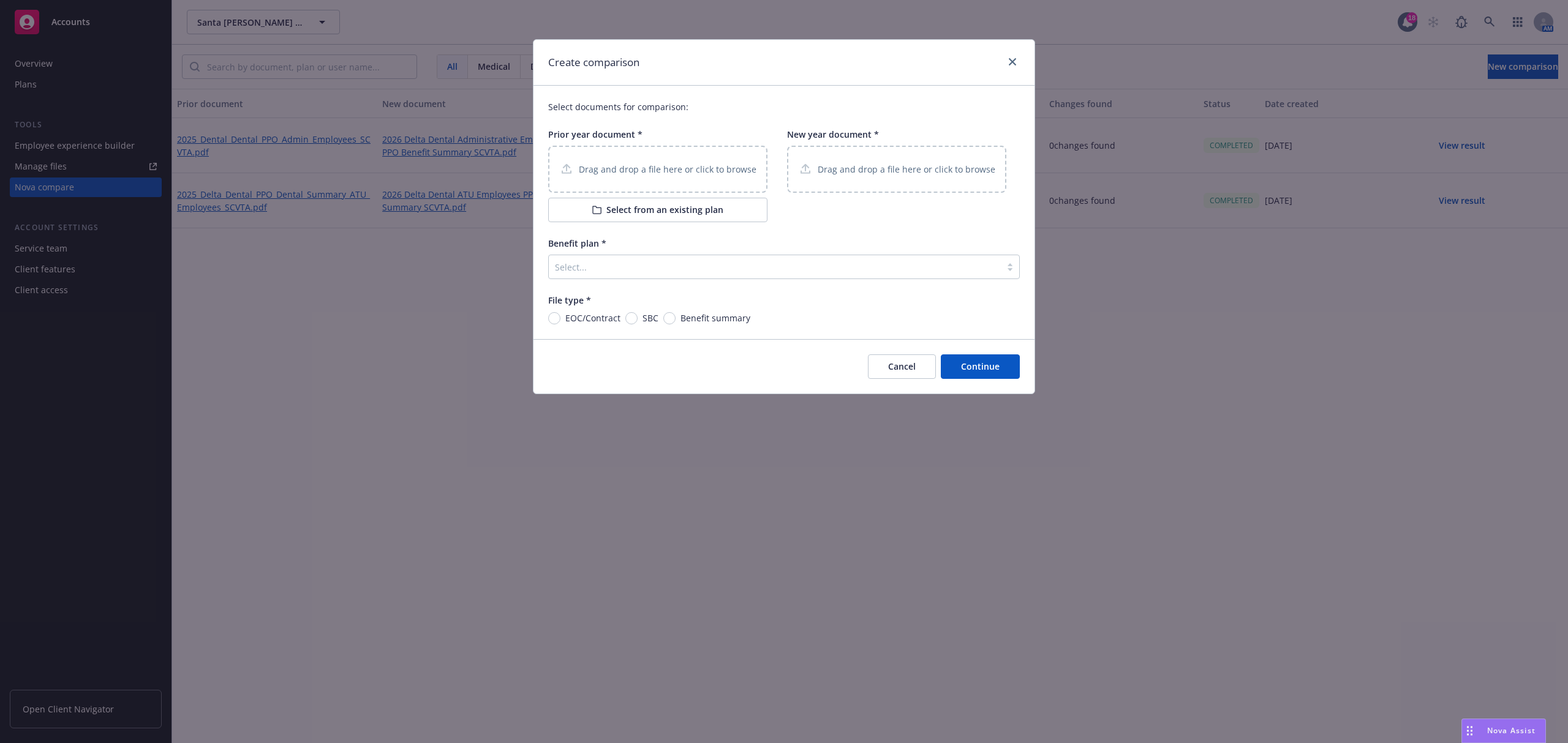
click at [682, 170] on p "Drag and drop a file here or click to browse" at bounding box center [667, 169] width 177 height 13
click at [868, 162] on div "Drag and drop a file here or click to browse" at bounding box center [896, 169] width 197 height 16
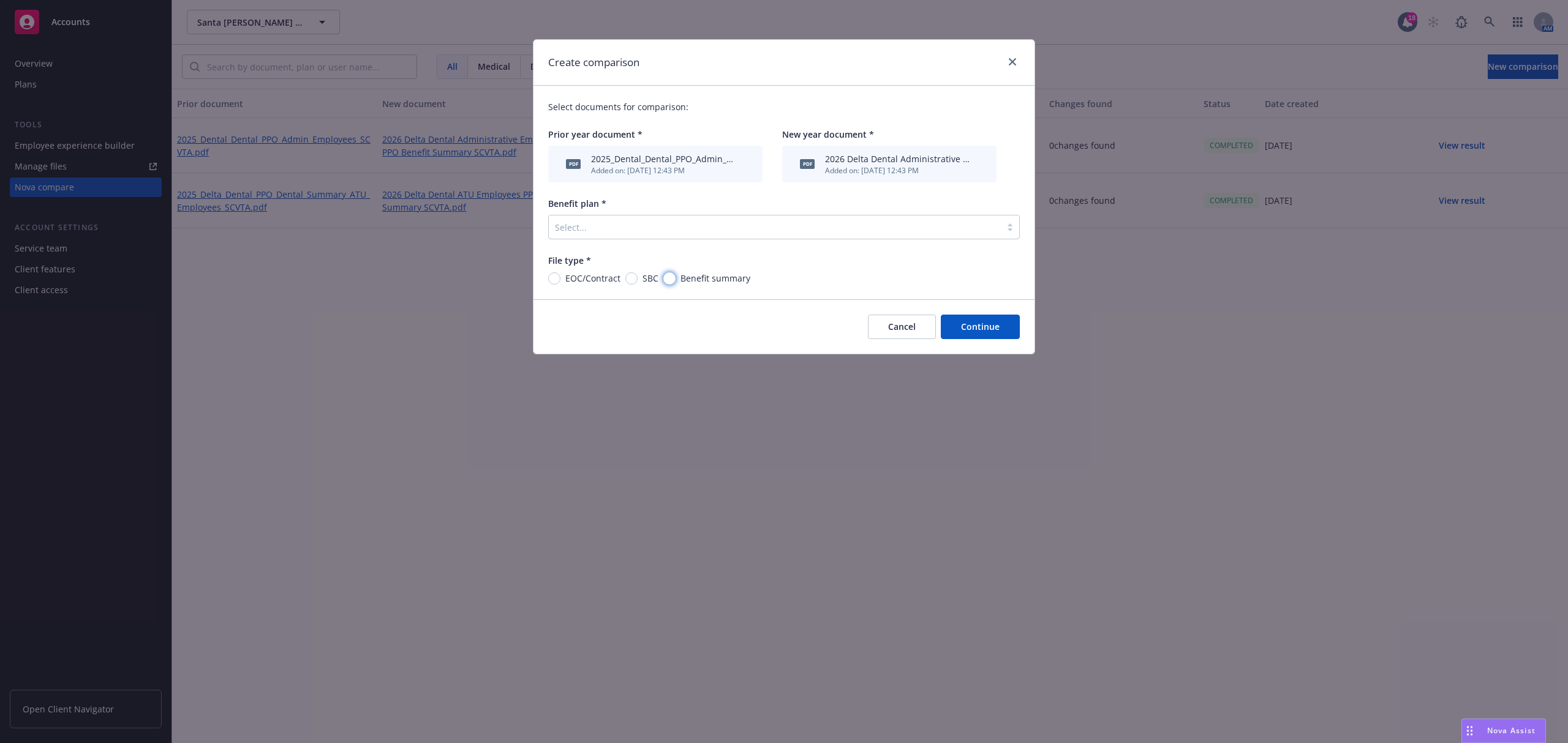
click at [674, 278] on input "Benefit summary" at bounding box center [669, 278] width 13 height 13
radio input "true"
click at [661, 227] on div at bounding box center [774, 227] width 440 height 15
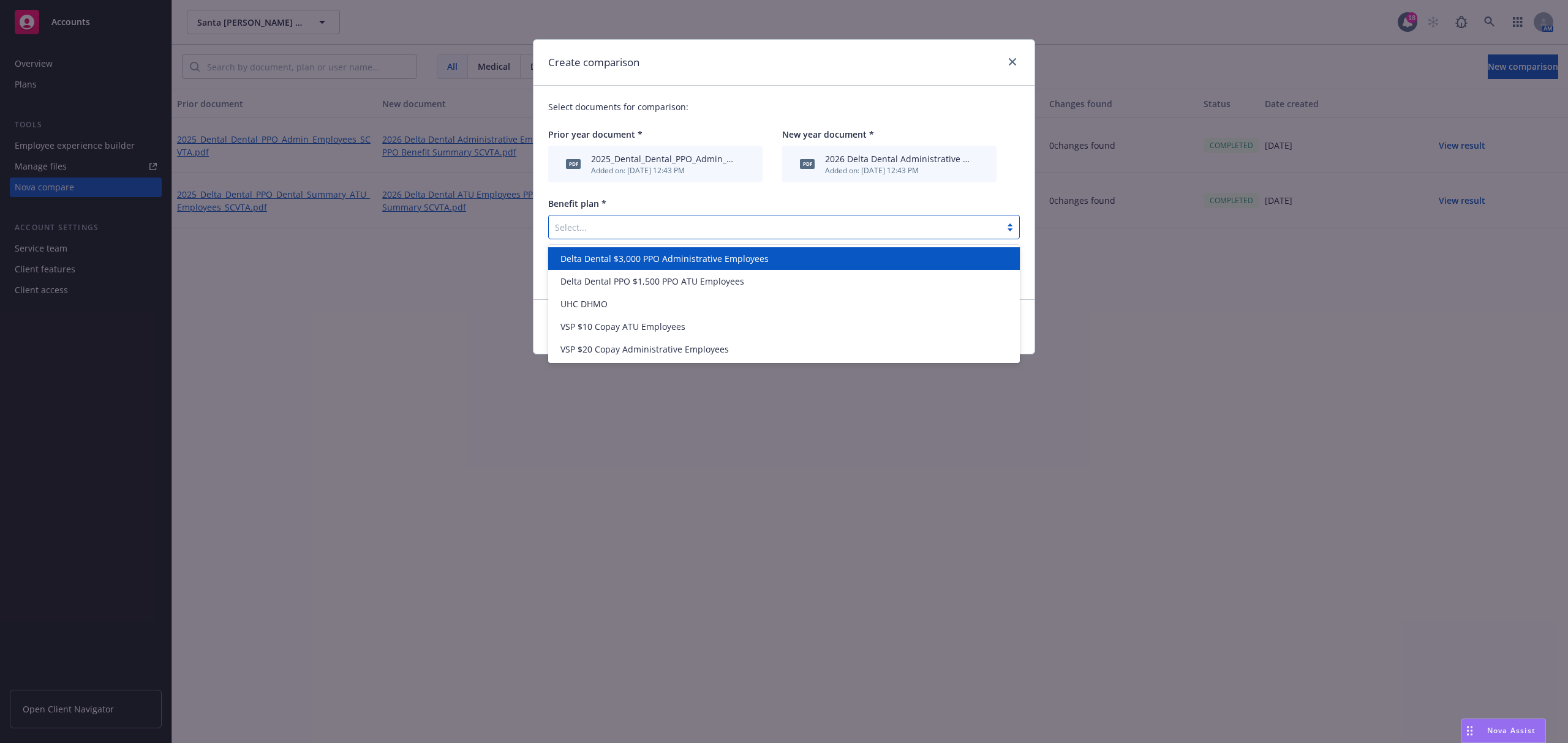
click at [618, 264] on span "Delta Dental $3,000 PPO Administrative Employees" at bounding box center [665, 258] width 208 height 13
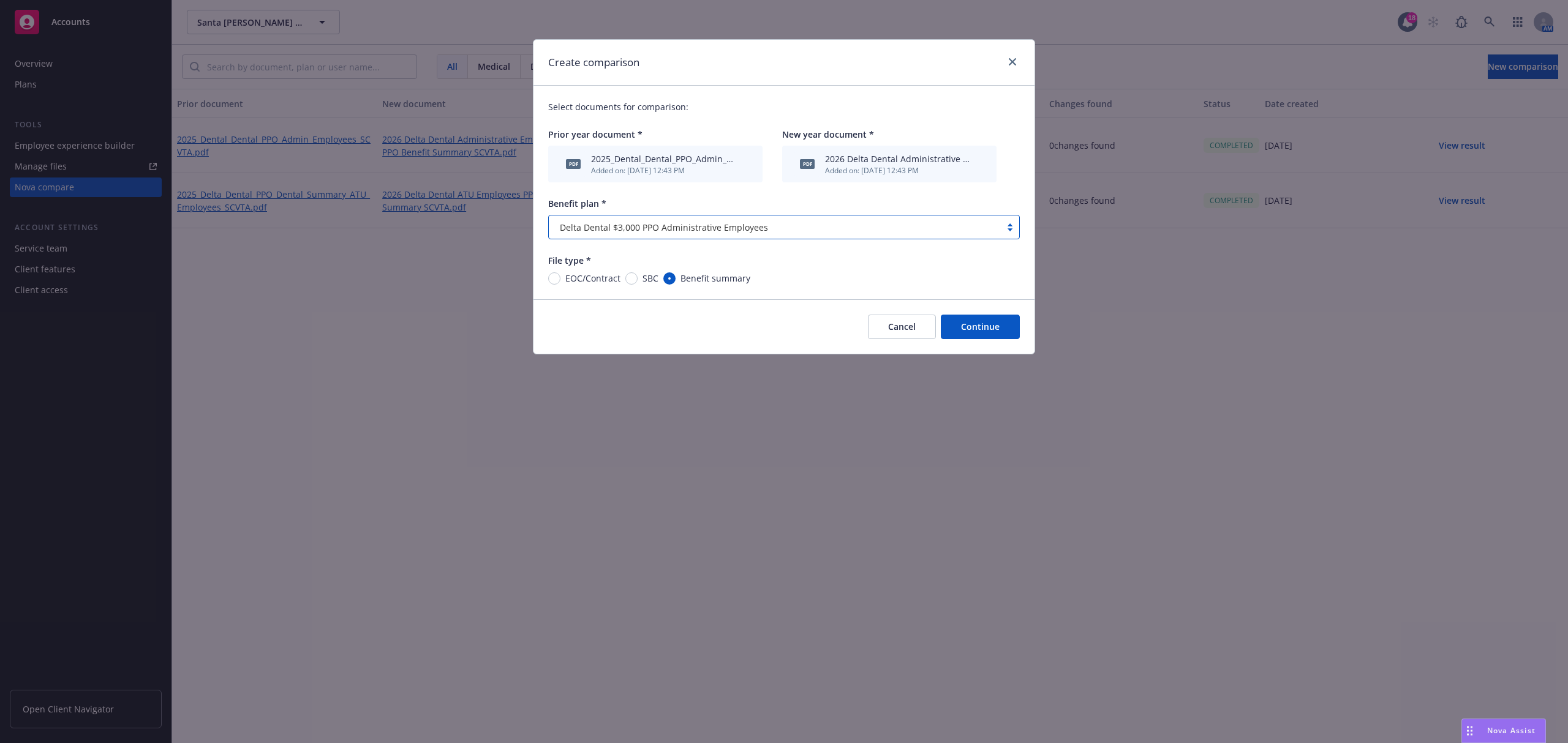
click at [992, 324] on button "Continue" at bounding box center [980, 326] width 79 height 24
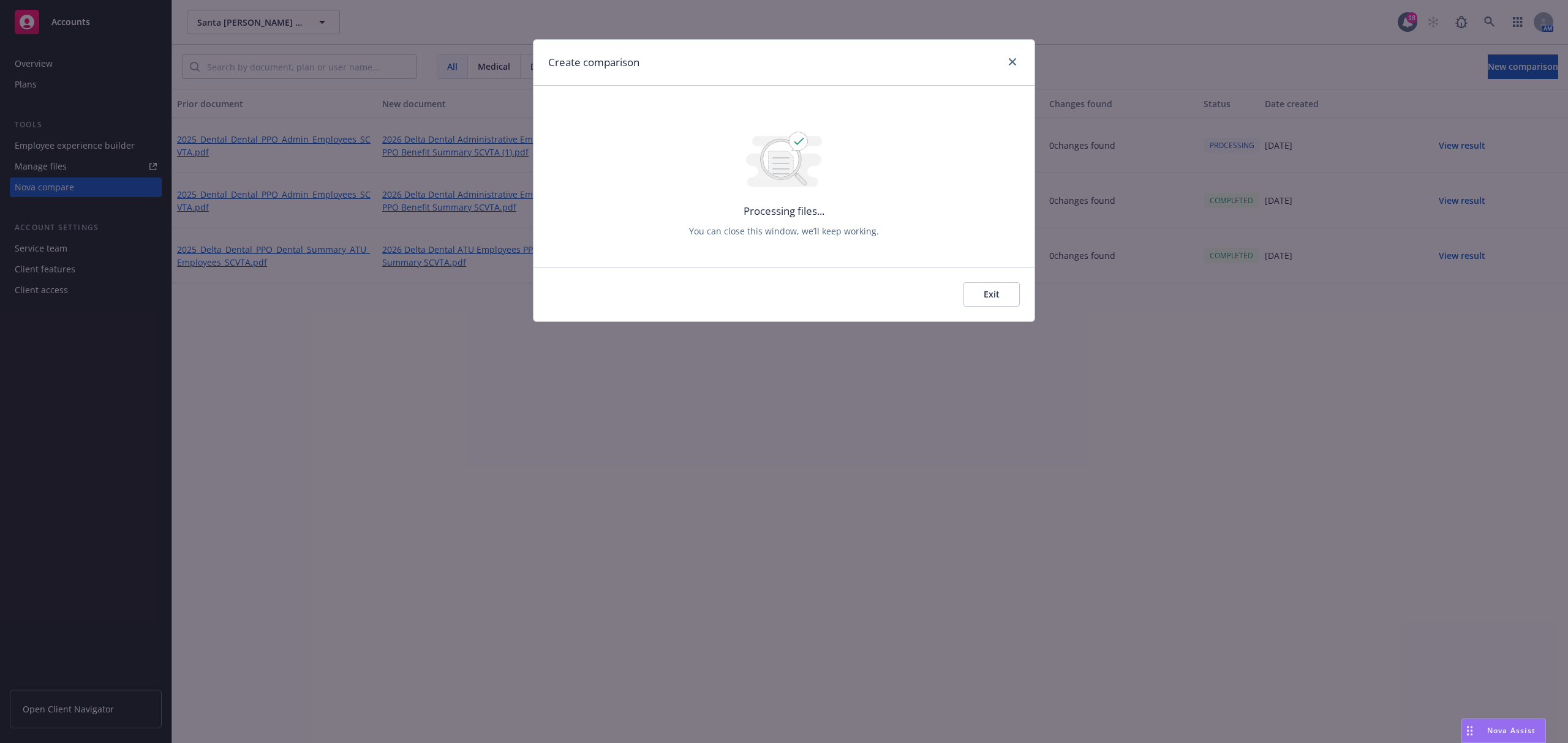
click at [1003, 296] on button "Exit" at bounding box center [992, 294] width 56 height 24
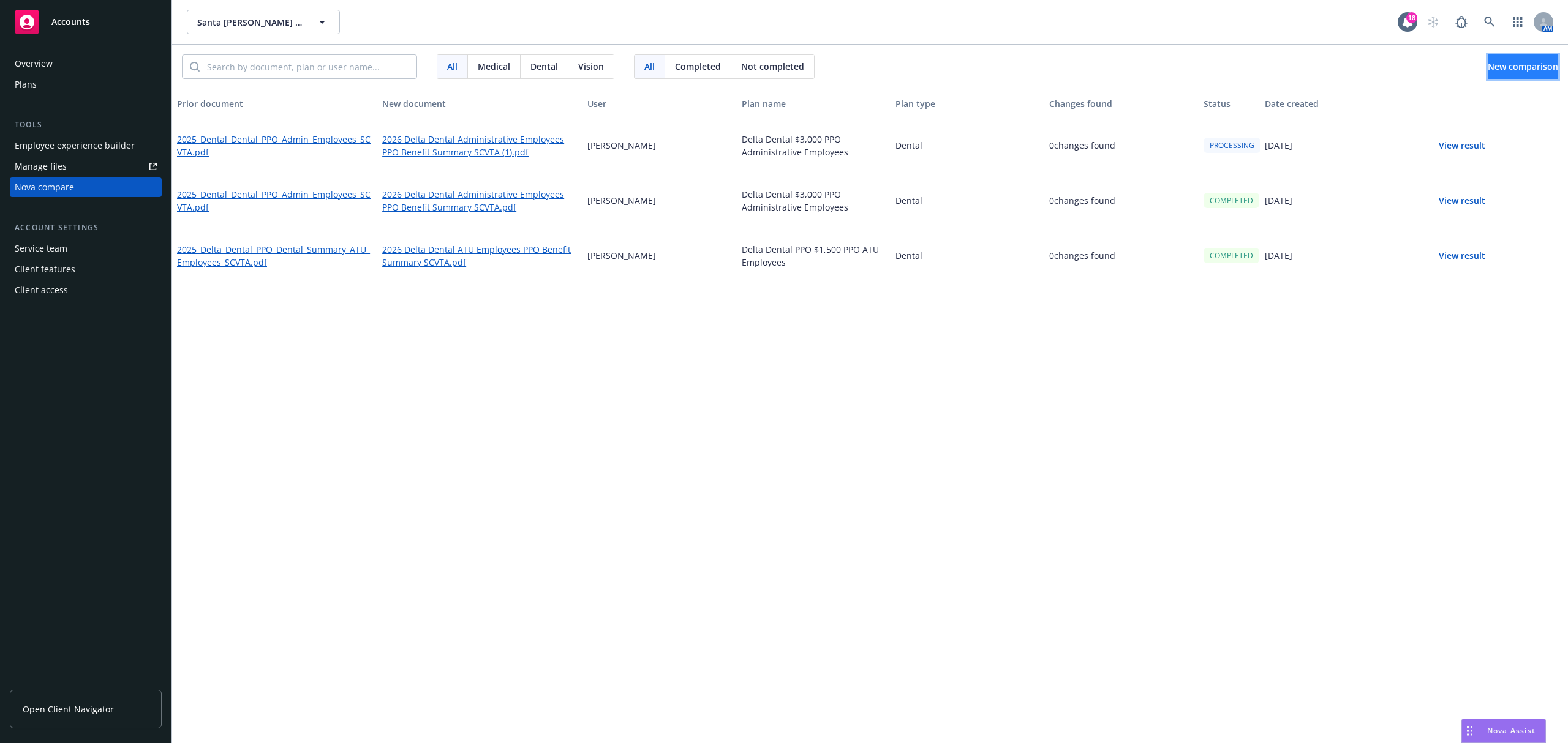
click at [1518, 66] on span "New comparison" at bounding box center [1523, 66] width 70 height 12
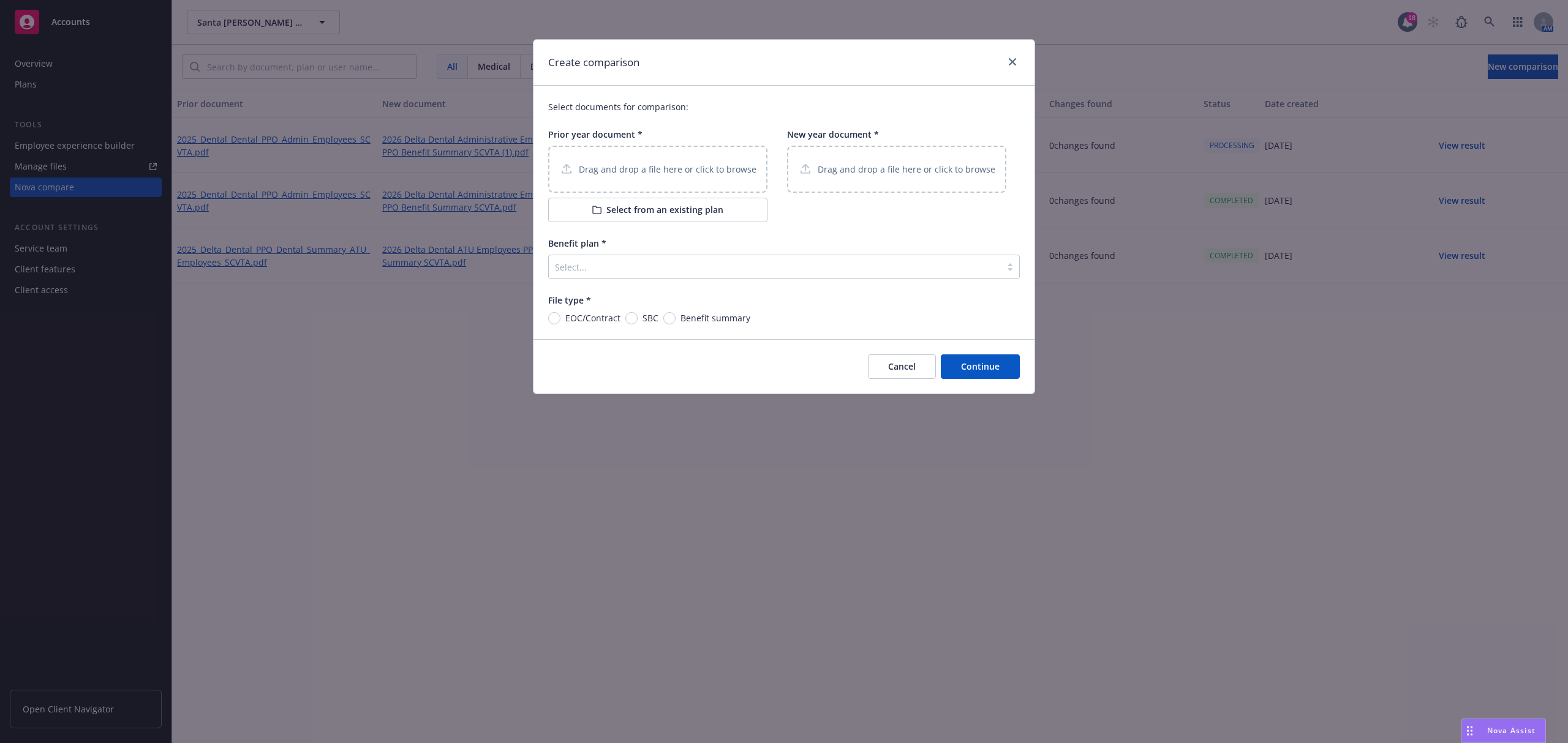
click at [647, 163] on p "Drag and drop a file here or click to browse" at bounding box center [667, 169] width 177 height 13
click at [884, 175] on p "Drag and drop a file here or click to browse" at bounding box center [907, 169] width 177 height 13
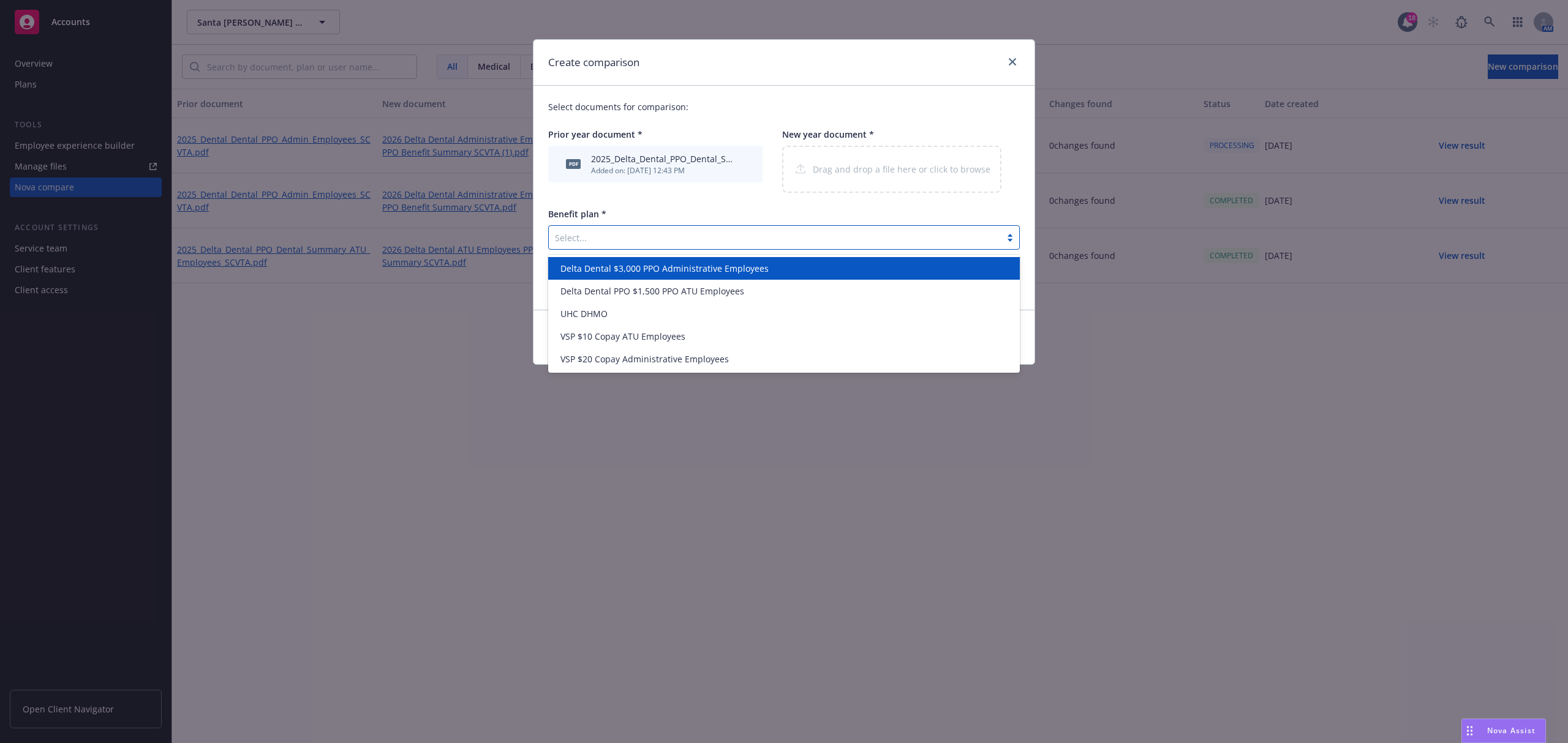
click at [650, 242] on div "Select documents for comparison: Prior year document * pdf 2025_Delta_Dental_PP…" at bounding box center [784, 197] width 501 height 224
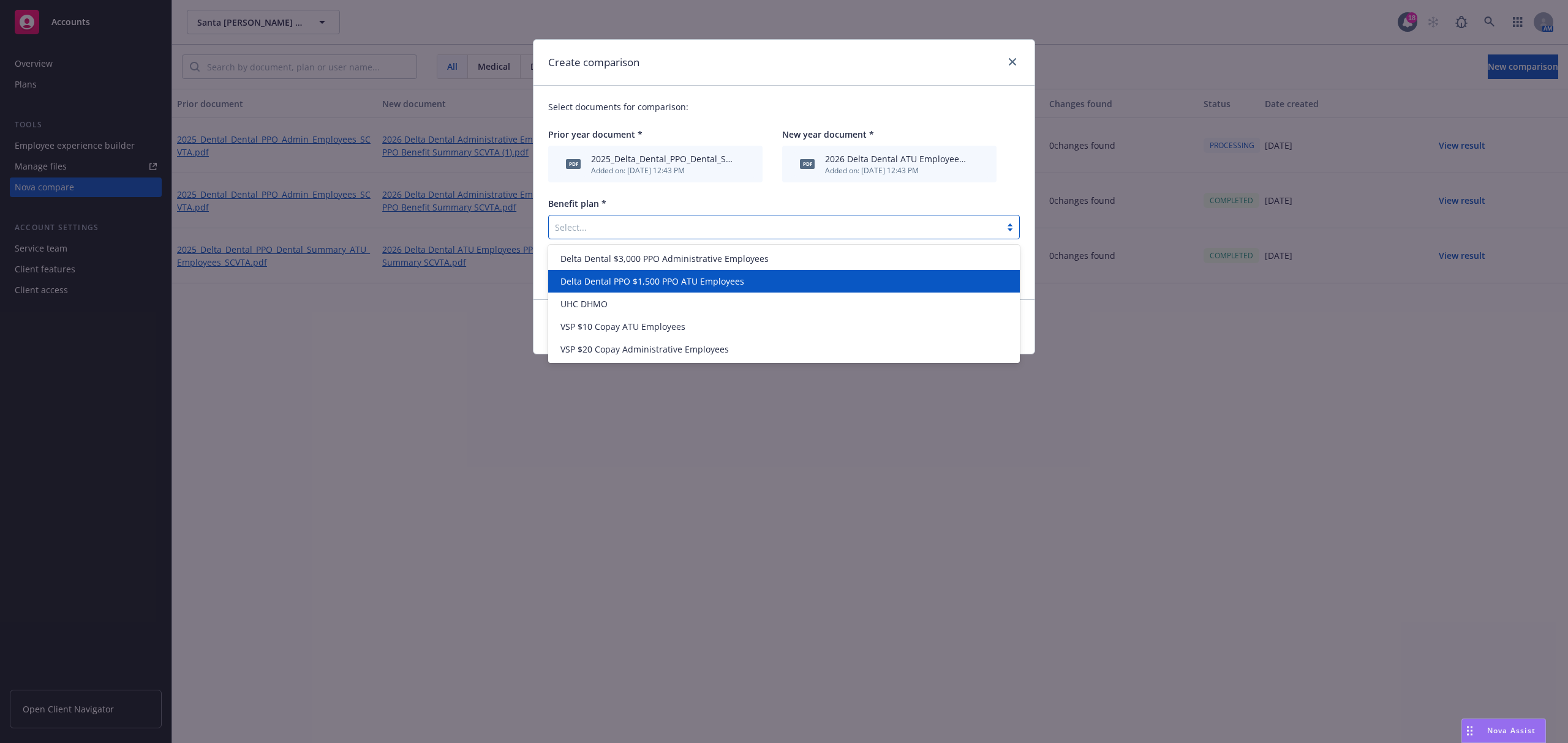
click at [640, 281] on span "Delta Dental PPO $1,500 PPO ATU Employees" at bounding box center [652, 281] width 184 height 13
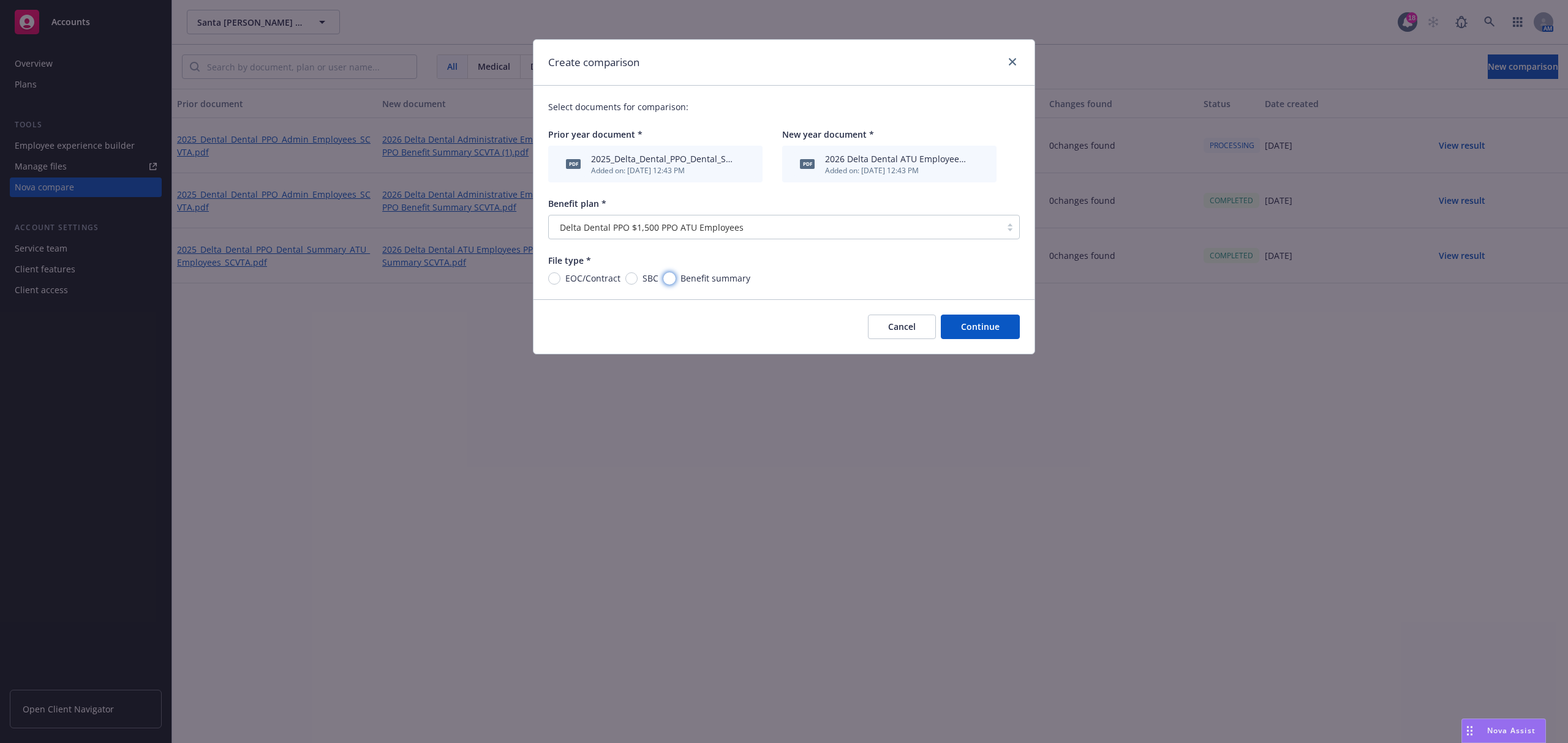
click at [672, 279] on input "Benefit summary" at bounding box center [669, 278] width 13 height 13
radio input "true"
click at [1015, 335] on button "Continue" at bounding box center [980, 326] width 79 height 24
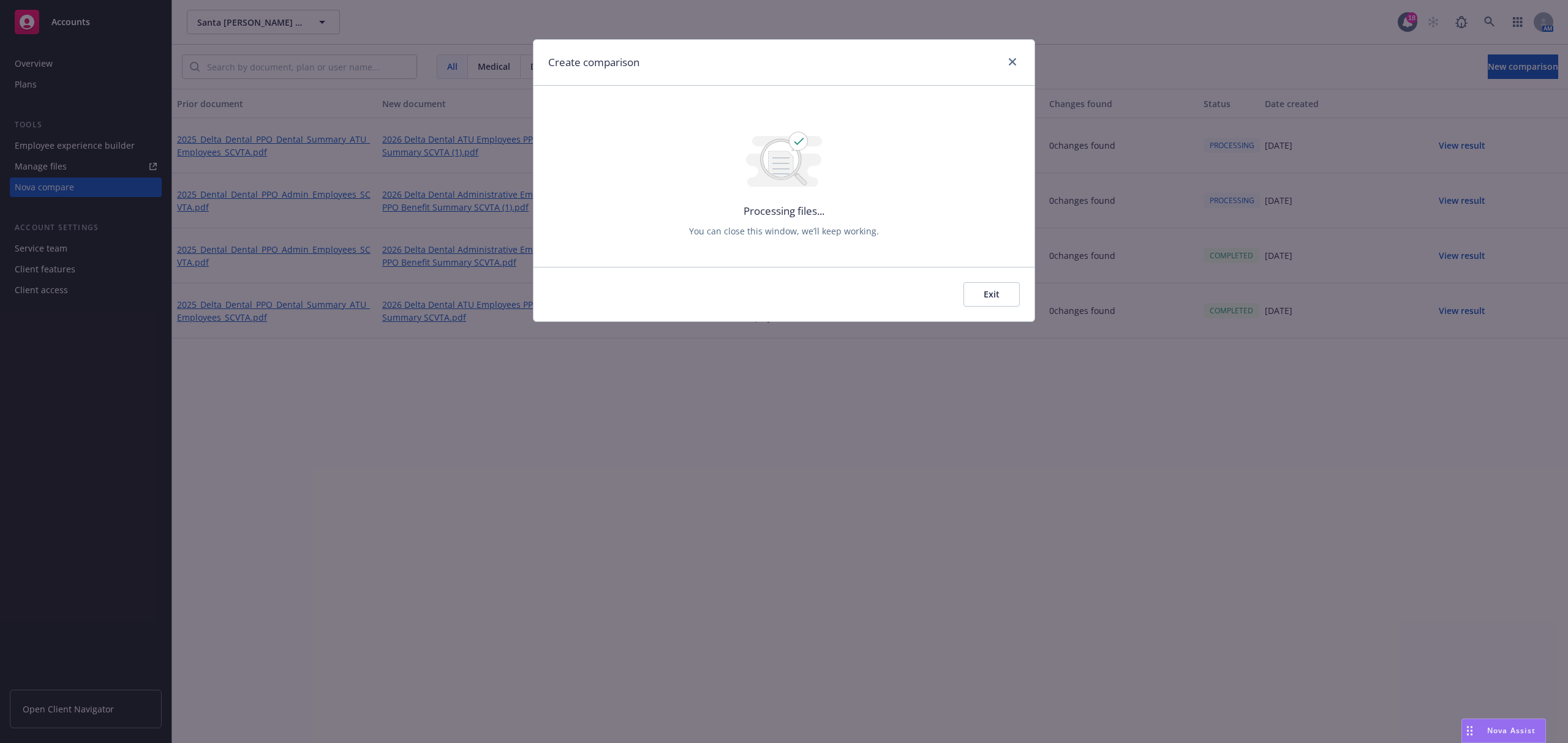
click at [987, 303] on button "Exit" at bounding box center [992, 294] width 56 height 24
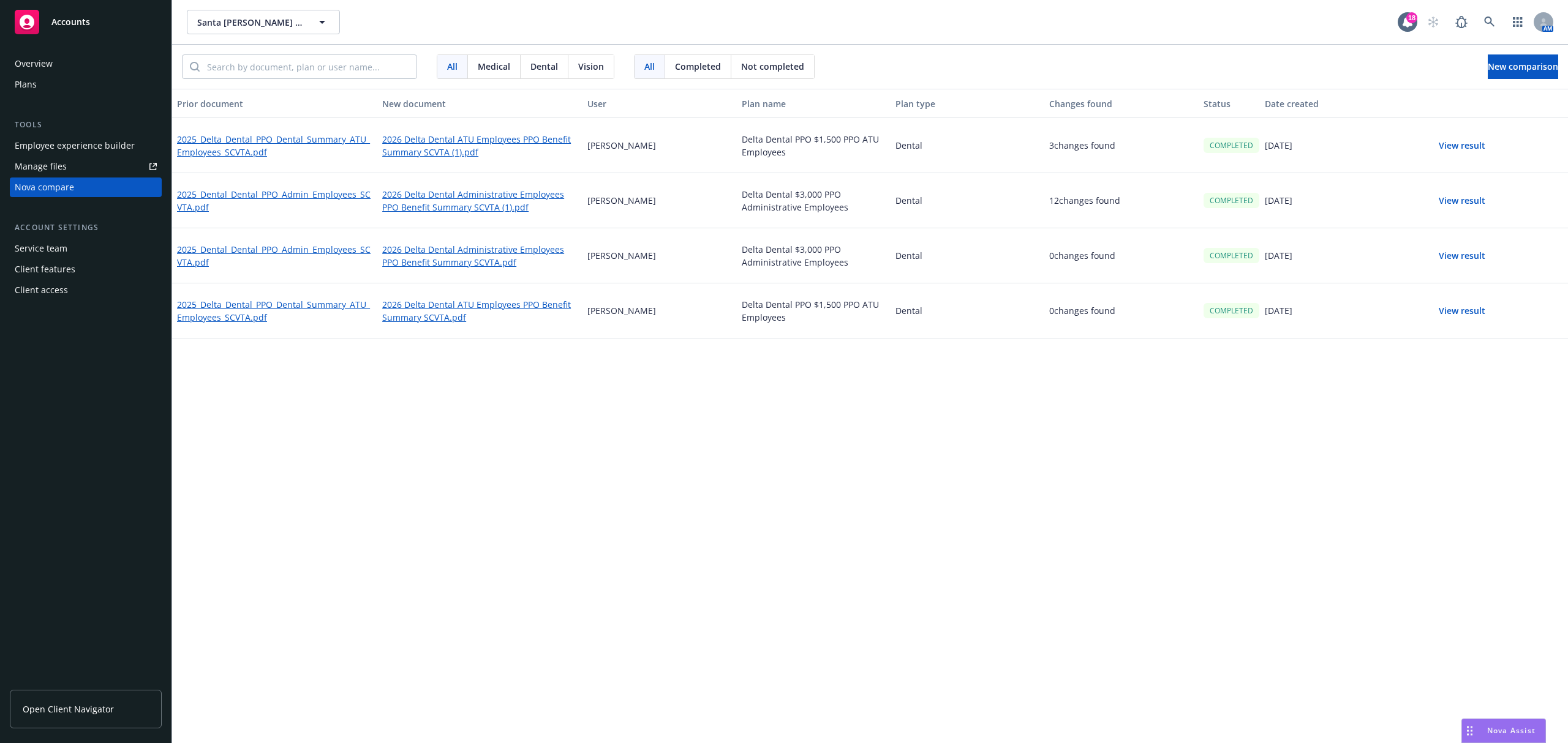
drag, startPoint x: 1179, startPoint y: 592, endPoint x: 1187, endPoint y: 588, distance: 8.9
click at [1179, 592] on div "Prior document New document User Plan name Plan type Changes found Status Date …" at bounding box center [870, 416] width 1396 height 654
click at [1468, 201] on button "View result" at bounding box center [1462, 200] width 86 height 24
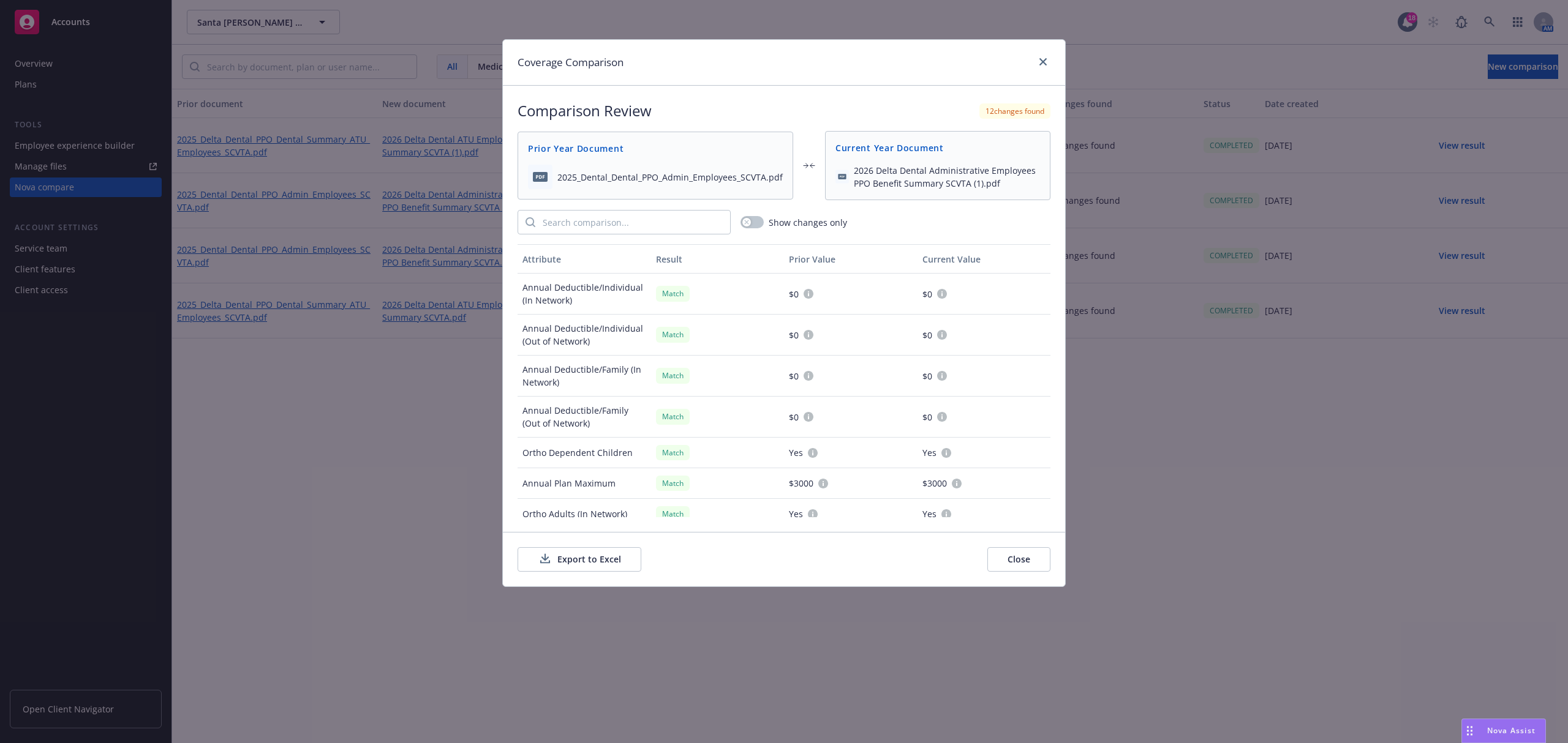
scroll to position [26, 0]
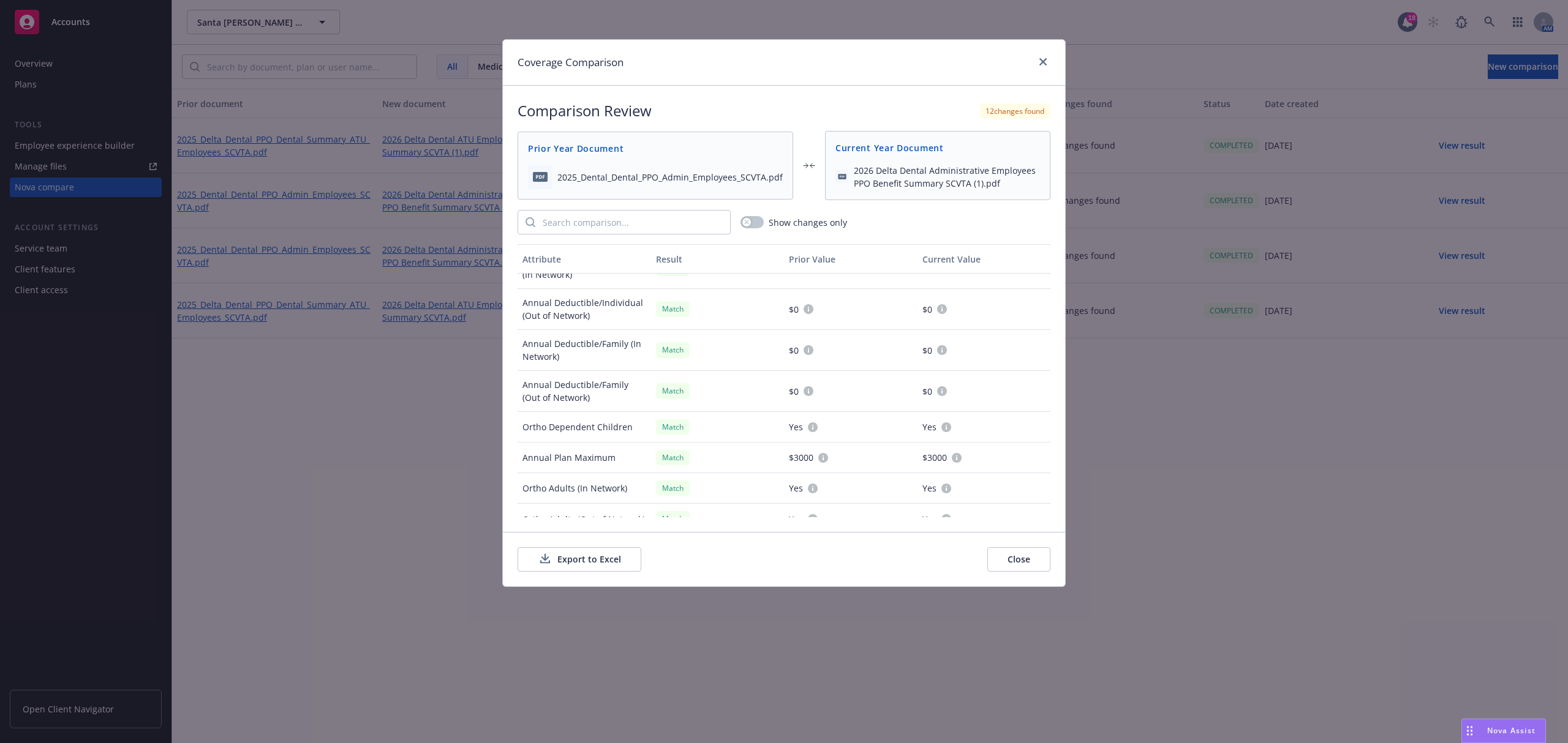
click at [736, 219] on div "Show changes only" at bounding box center [784, 222] width 533 height 24
click at [741, 224] on button "button" at bounding box center [752, 222] width 24 height 13
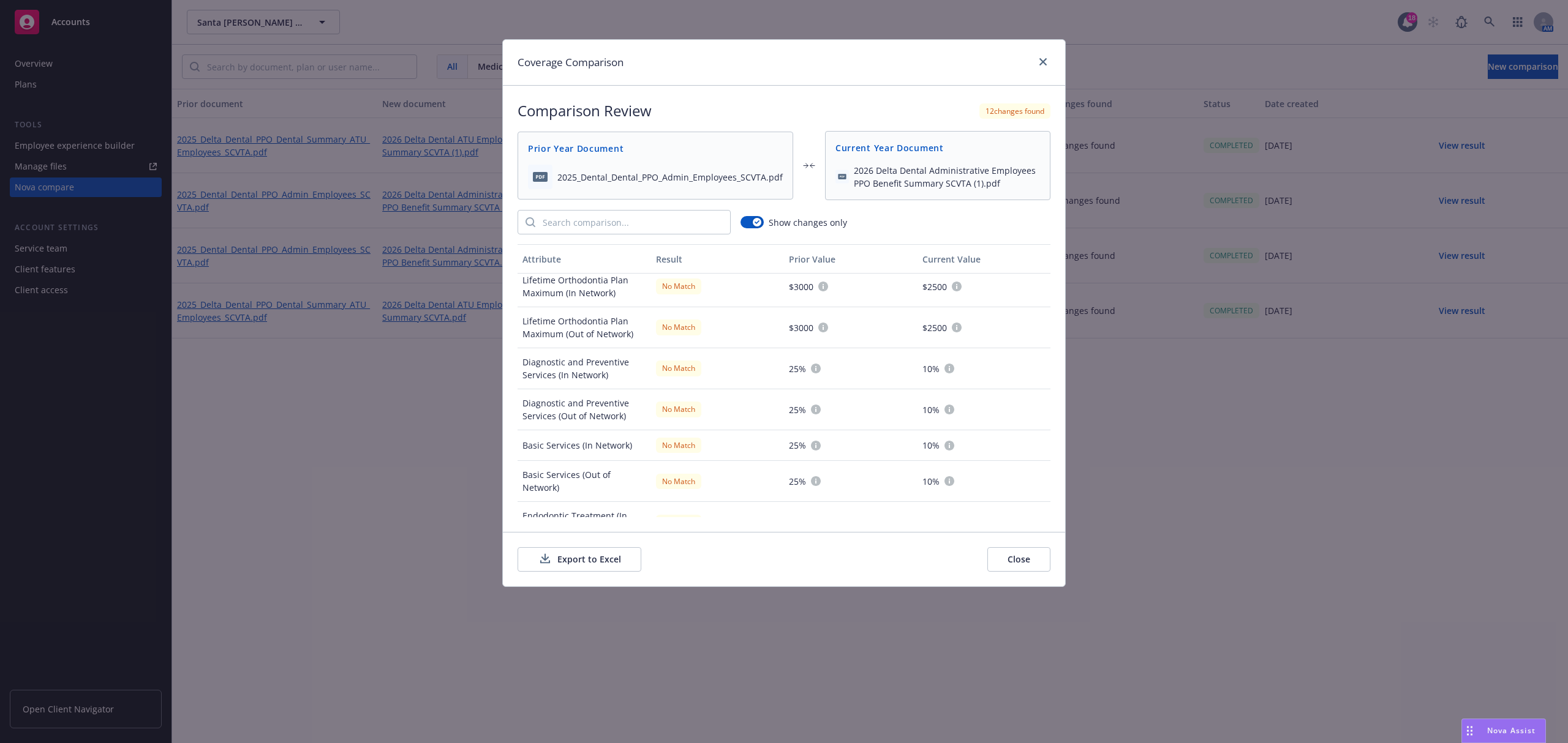
scroll to position [0, 0]
click at [1044, 62] on icon "close" at bounding box center [1043, 62] width 7 height 7
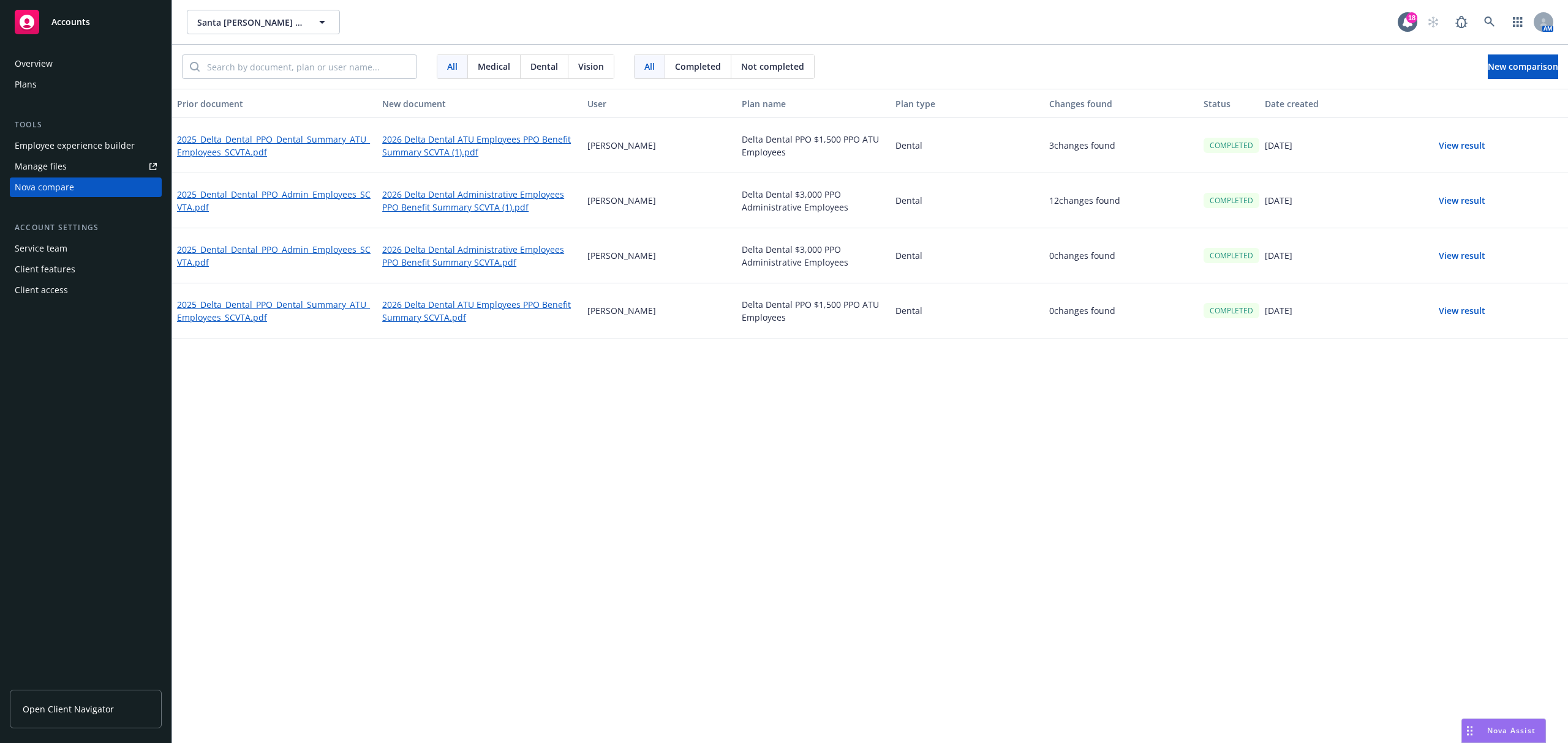
click at [1471, 143] on button "View result" at bounding box center [1462, 145] width 86 height 24
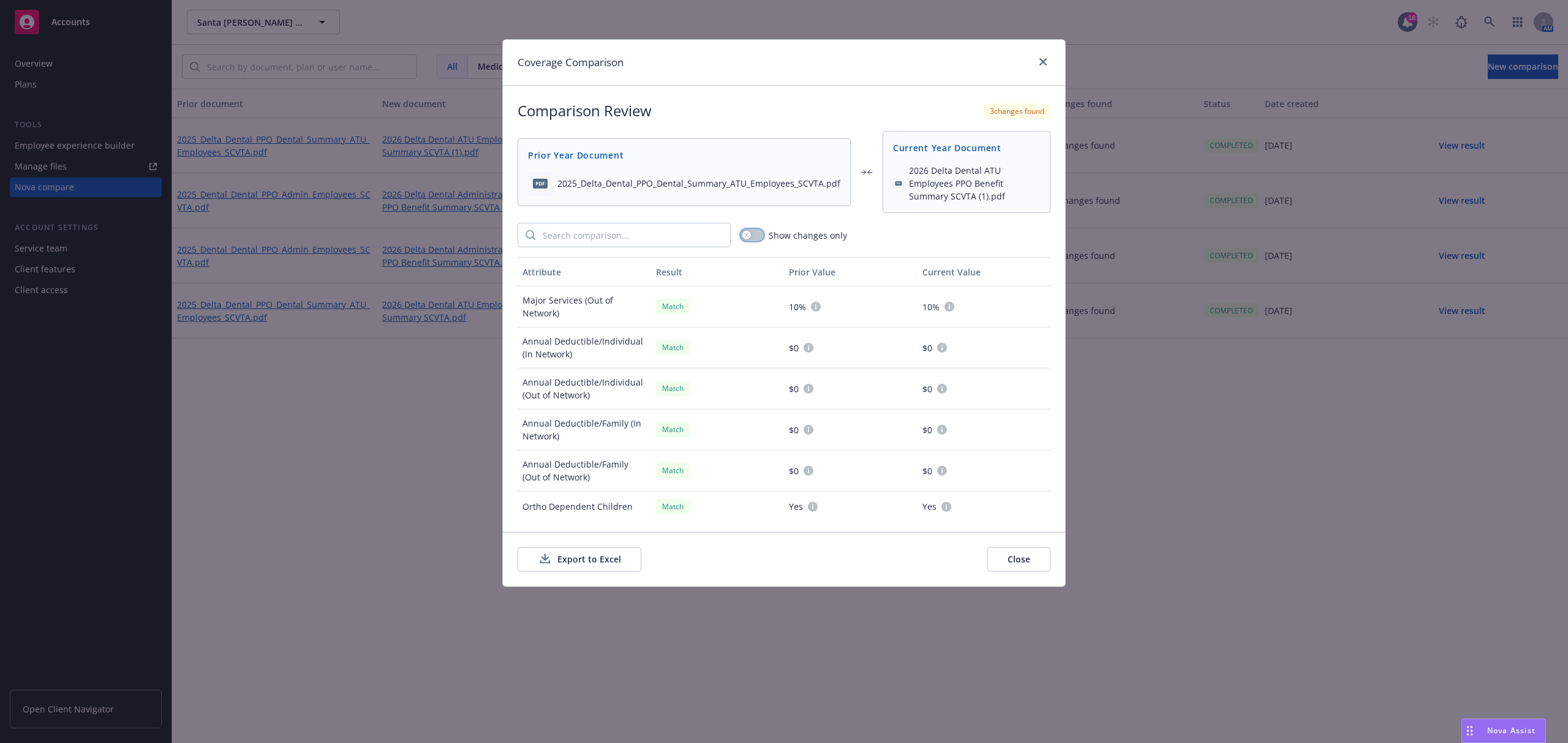
click at [754, 235] on button "button" at bounding box center [752, 235] width 24 height 13
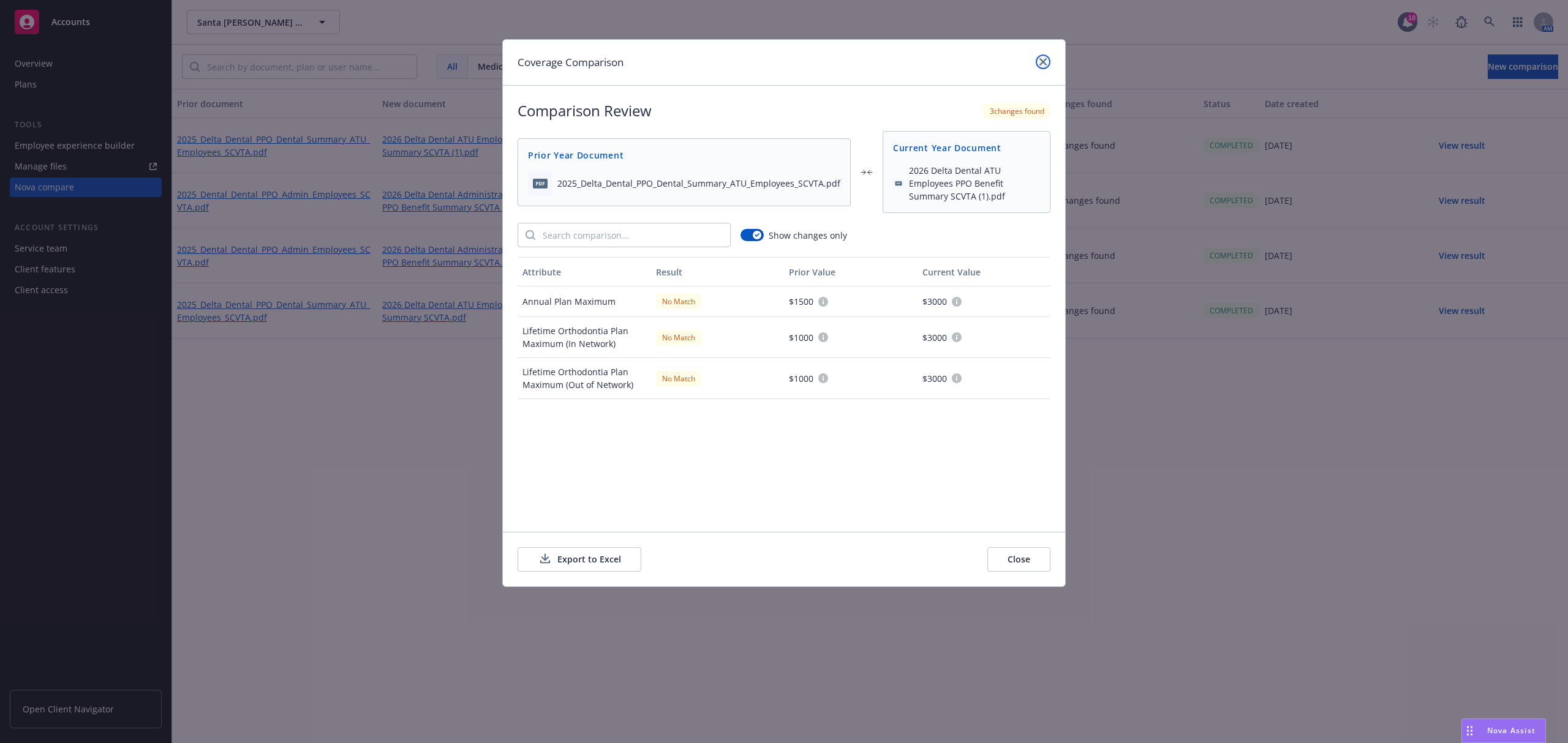
click at [1044, 56] on link "close" at bounding box center [1043, 62] width 15 height 15
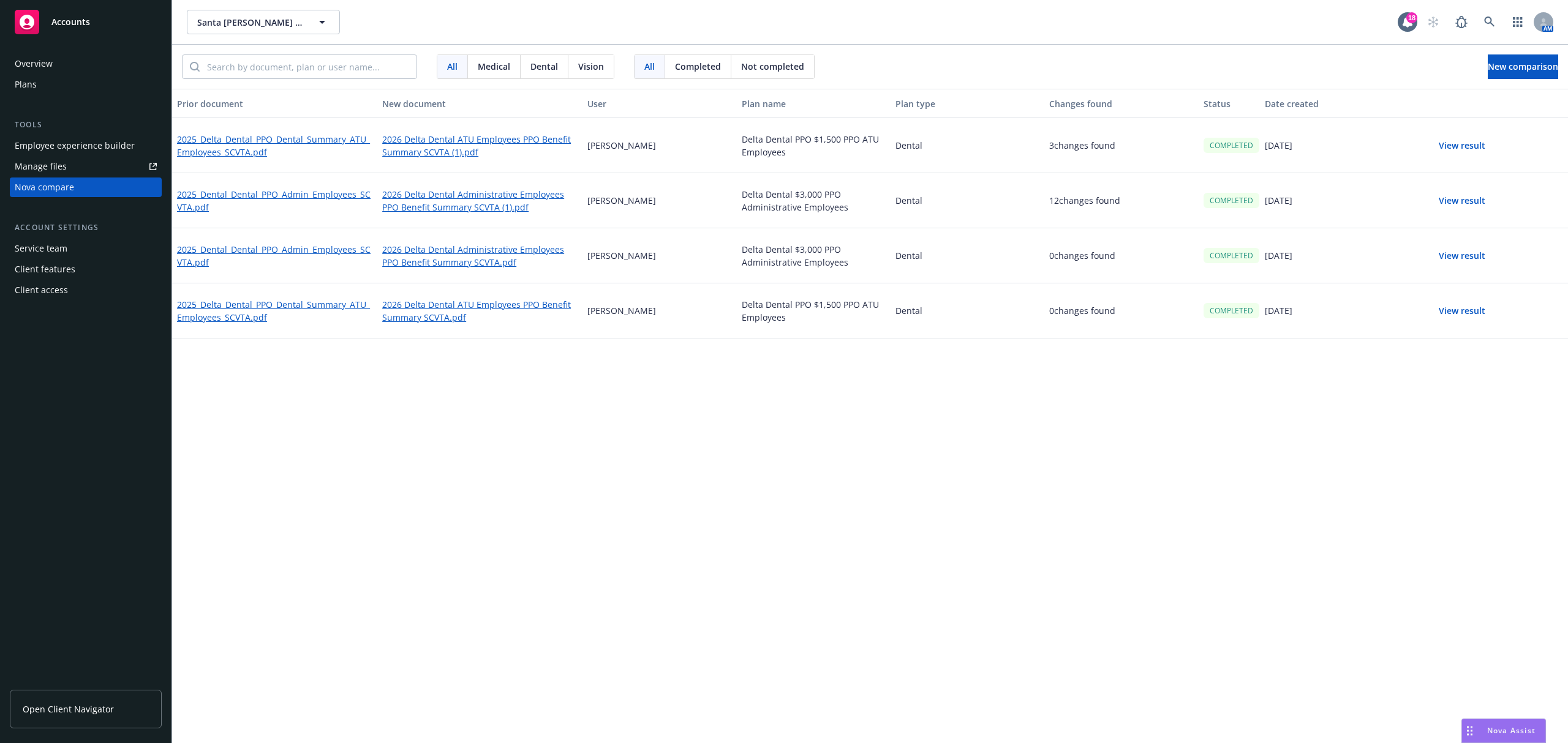
click at [304, 129] on div "2025_Delta_Dental_PPO_Dental_Summary_ATU_Employees_SCVTA.pdf" at bounding box center [275, 145] width 205 height 55
click at [305, 129] on div "2025_Delta_Dental_PPO_Dental_Summary_ATU_Employees_SCVTA.pdf" at bounding box center [275, 145] width 205 height 55
click at [307, 138] on link "2025_Delta_Dental_PPO_Dental_Summary_ATU_Employees_SCVTA.pdf" at bounding box center [275, 145] width 195 height 28
click at [488, 133] on link "2026 Delta Dental ATU Employees PPO Benefit Summary SCVTA (1).pdf" at bounding box center [480, 145] width 195 height 28
click at [447, 143] on link "2026 Delta Dental ATU Employees PPO Benefit Summary SCVTA (1).pdf" at bounding box center [480, 145] width 195 height 28
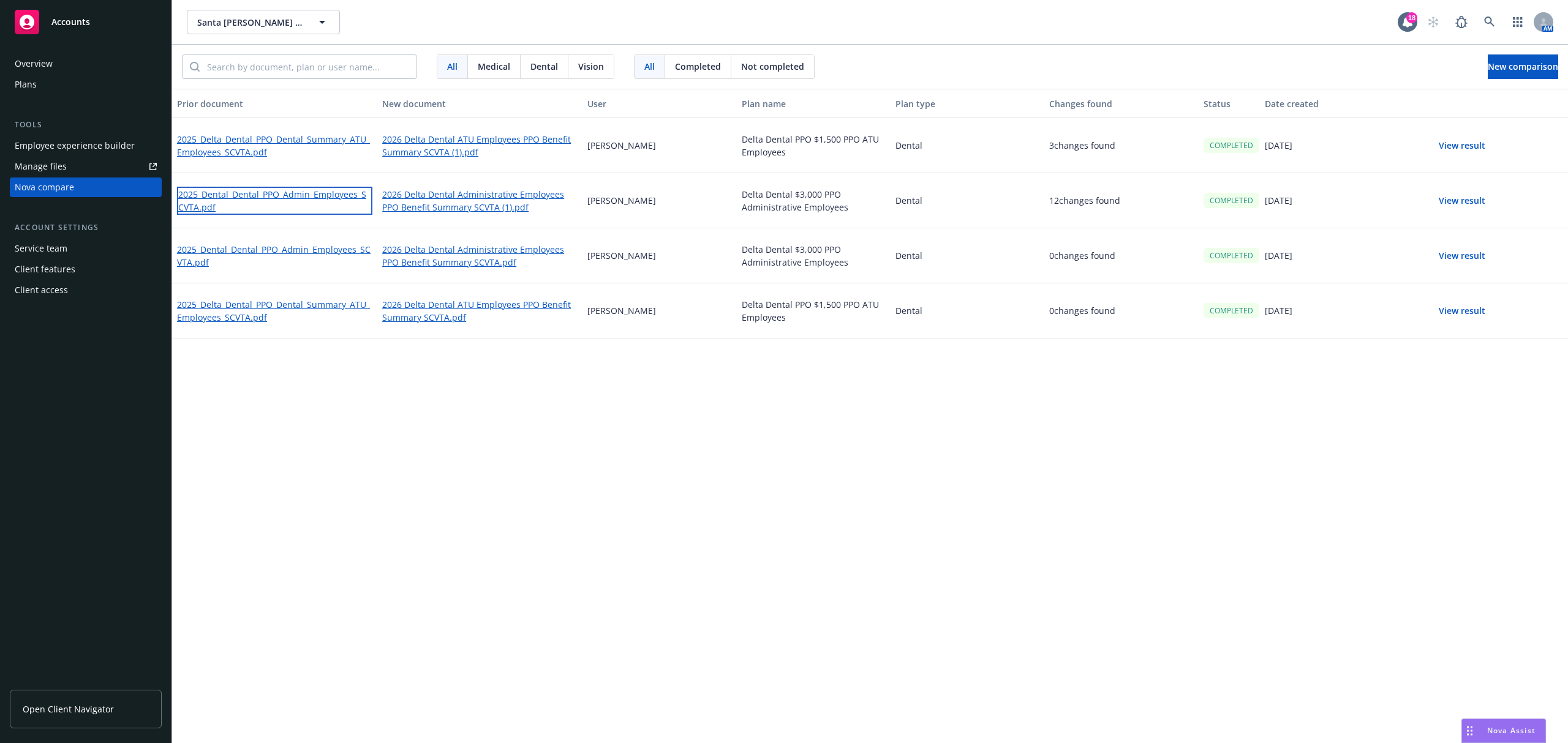
click at [346, 188] on link "2025_Dental_Dental_PPO_Admin_Employees_SCVTA.pdf" at bounding box center [275, 201] width 195 height 28
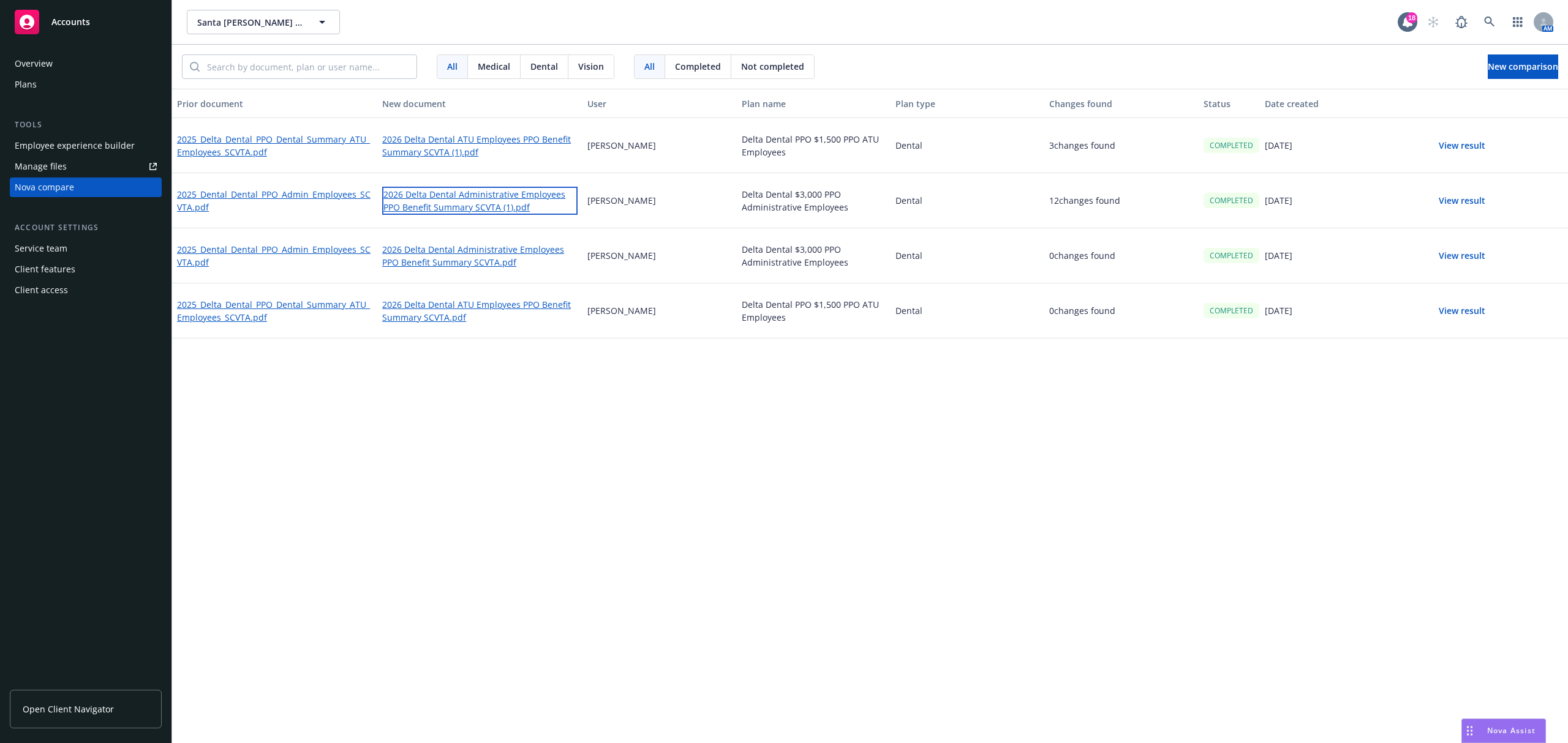
click at [464, 208] on link "2026 Delta Dental Administrative Employees PPO Benefit Summary SCVTA (1).pdf" at bounding box center [480, 201] width 195 height 28
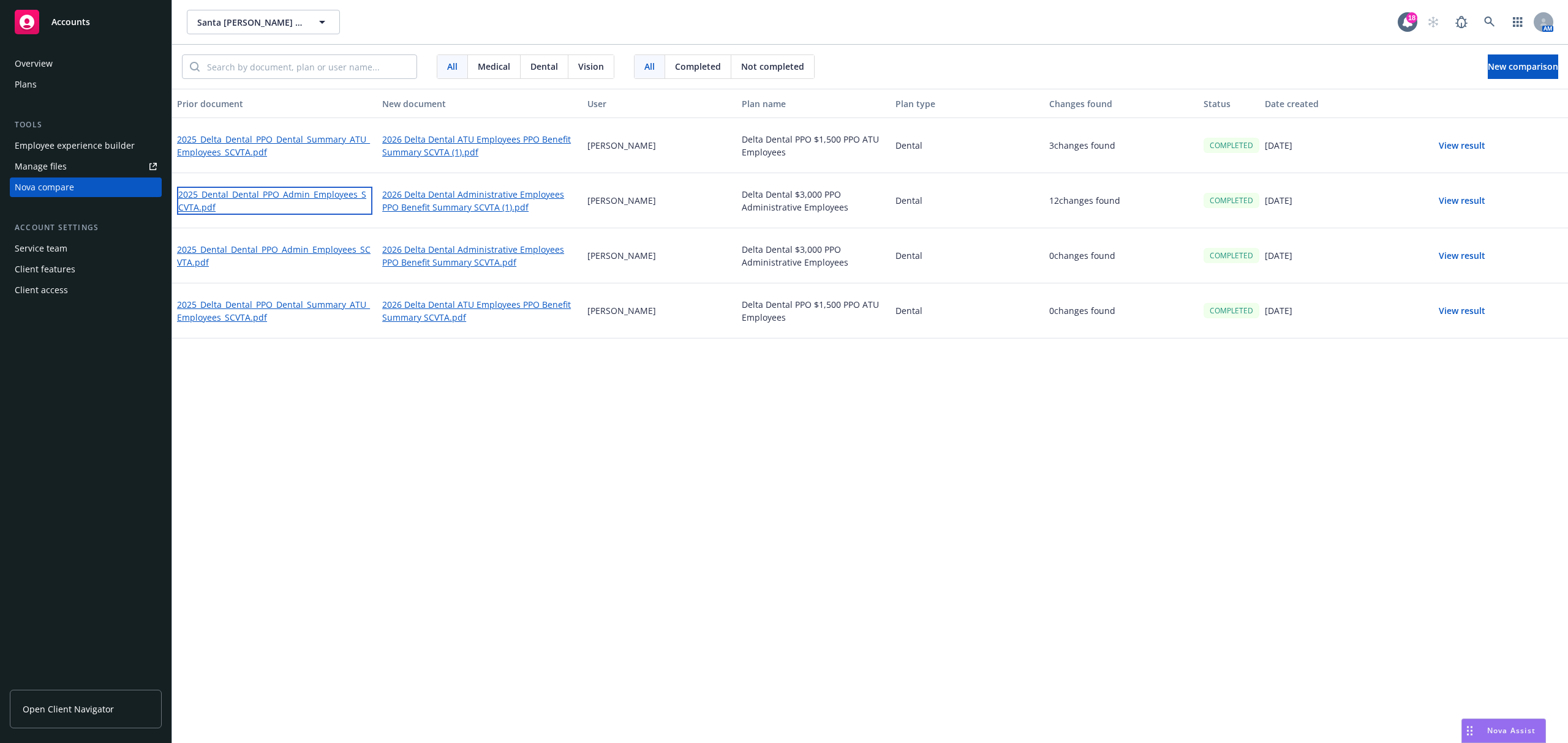
click at [329, 191] on link "2025_Dental_Dental_PPO_Admin_Employees_SCVTA.pdf" at bounding box center [275, 201] width 195 height 28
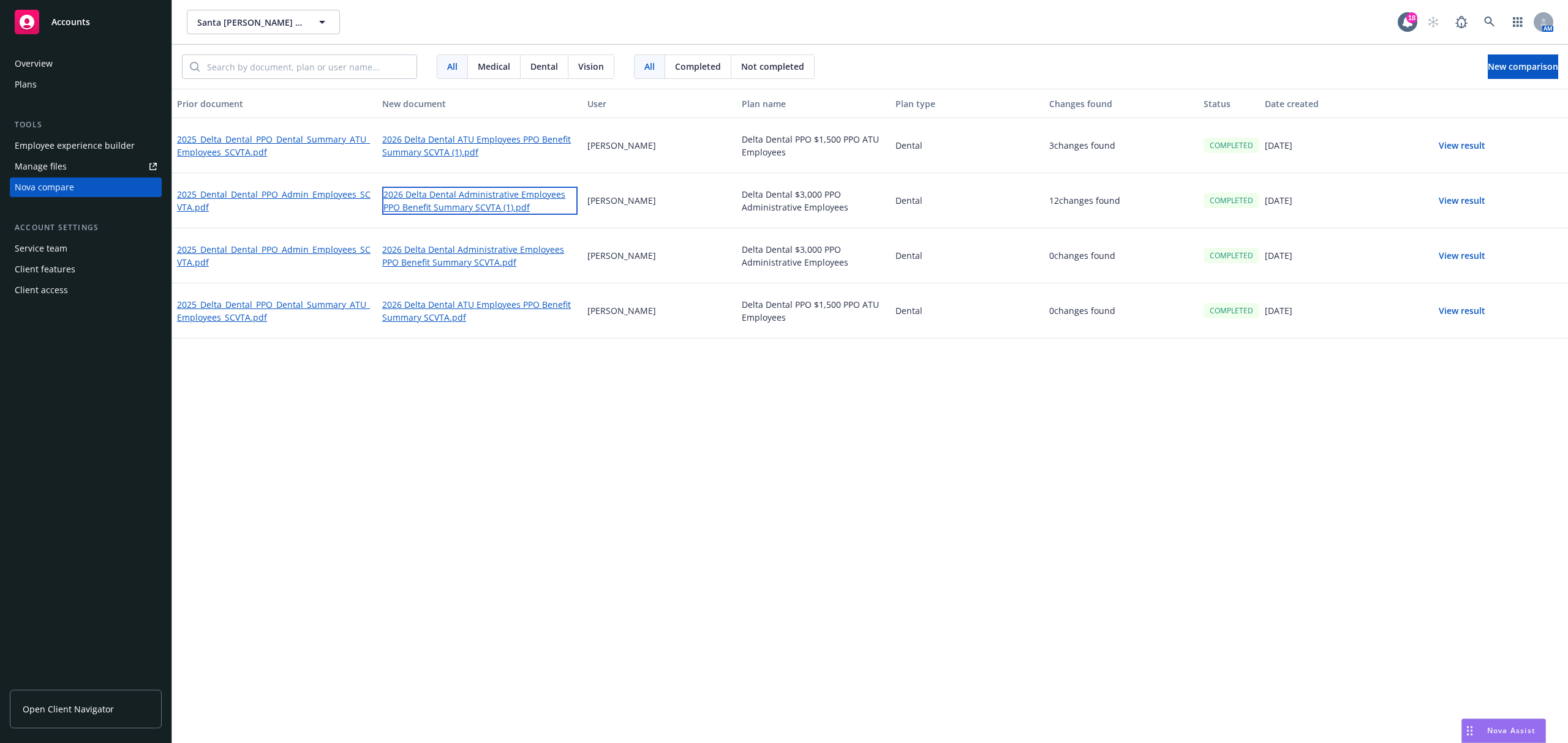
click at [451, 203] on link "2026 Delta Dental Administrative Employees PPO Benefit Summary SCVTA (1).pdf" at bounding box center [480, 201] width 195 height 28
click at [451, 138] on link "2026 Delta Dental ATU Employees PPO Benefit Summary SCVTA (1).pdf" at bounding box center [480, 145] width 195 height 28
click at [335, 136] on link "2025_Delta_Dental_PPO_Dental_Summary_ATU_Employees_SCVTA.pdf" at bounding box center [275, 145] width 195 height 28
click at [429, 141] on link "2026 Delta Dental ATU Employees PPO Benefit Summary SCVTA (1).pdf" at bounding box center [480, 145] width 195 height 28
click at [525, 141] on link "2026 Delta Dental ATU Employees PPO Benefit Summary SCVTA (1).pdf" at bounding box center [480, 145] width 195 height 28
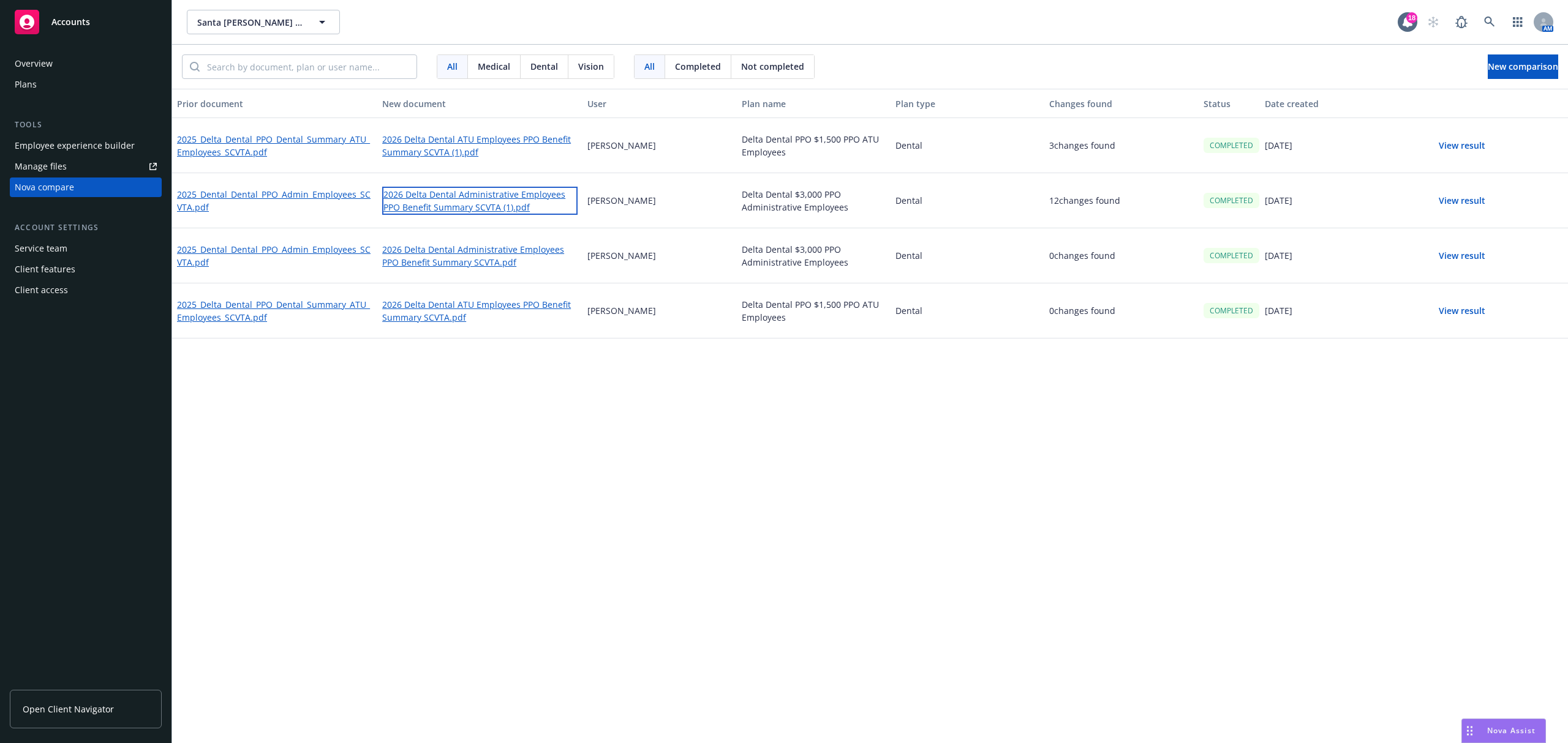
click at [443, 202] on link "2026 Delta Dental Administrative Employees PPO Benefit Summary SCVTA (1).pdf" at bounding box center [480, 201] width 195 height 28
